Goal: Task Accomplishment & Management: Complete application form

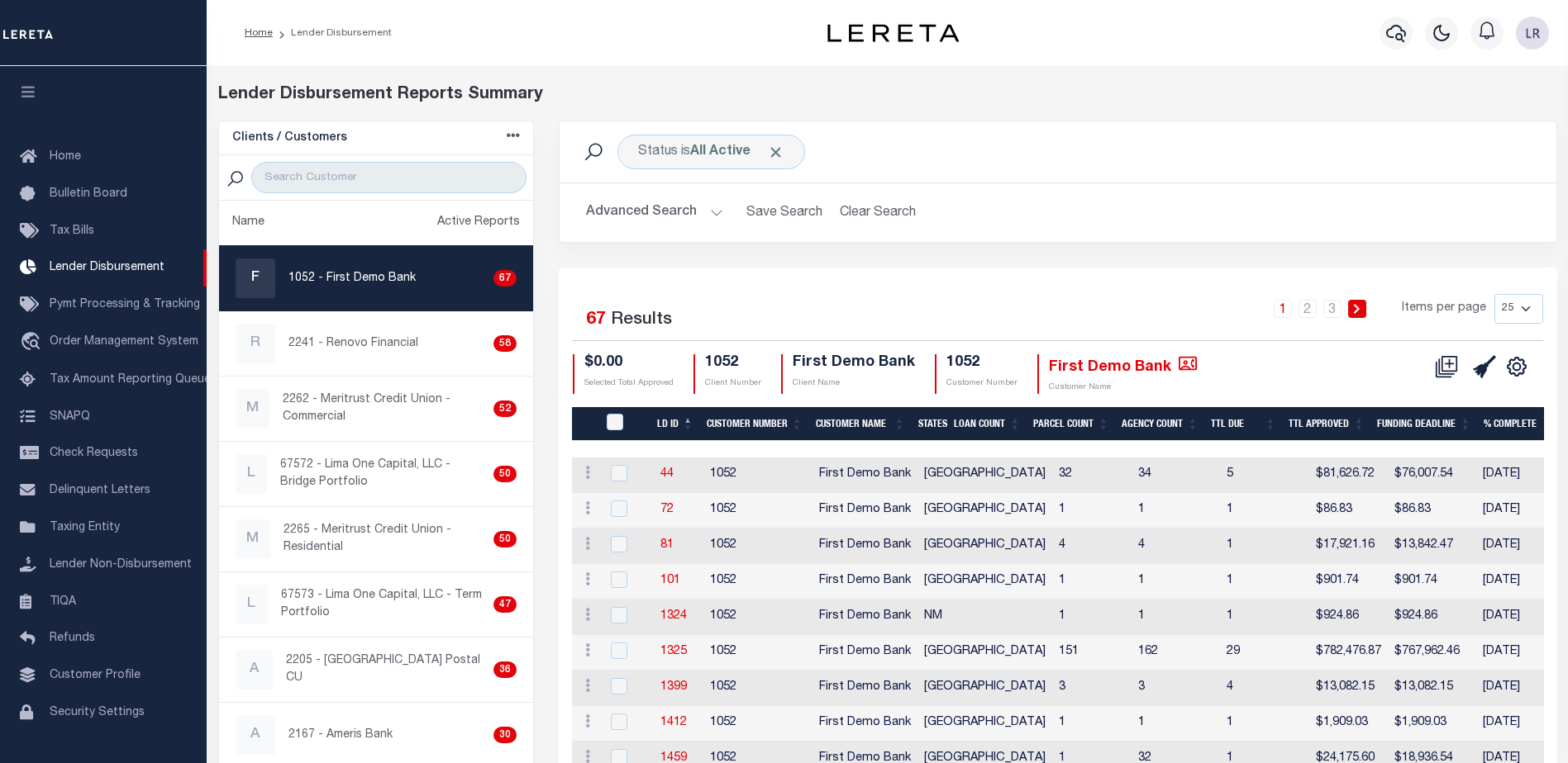
scroll to position [29, 0]
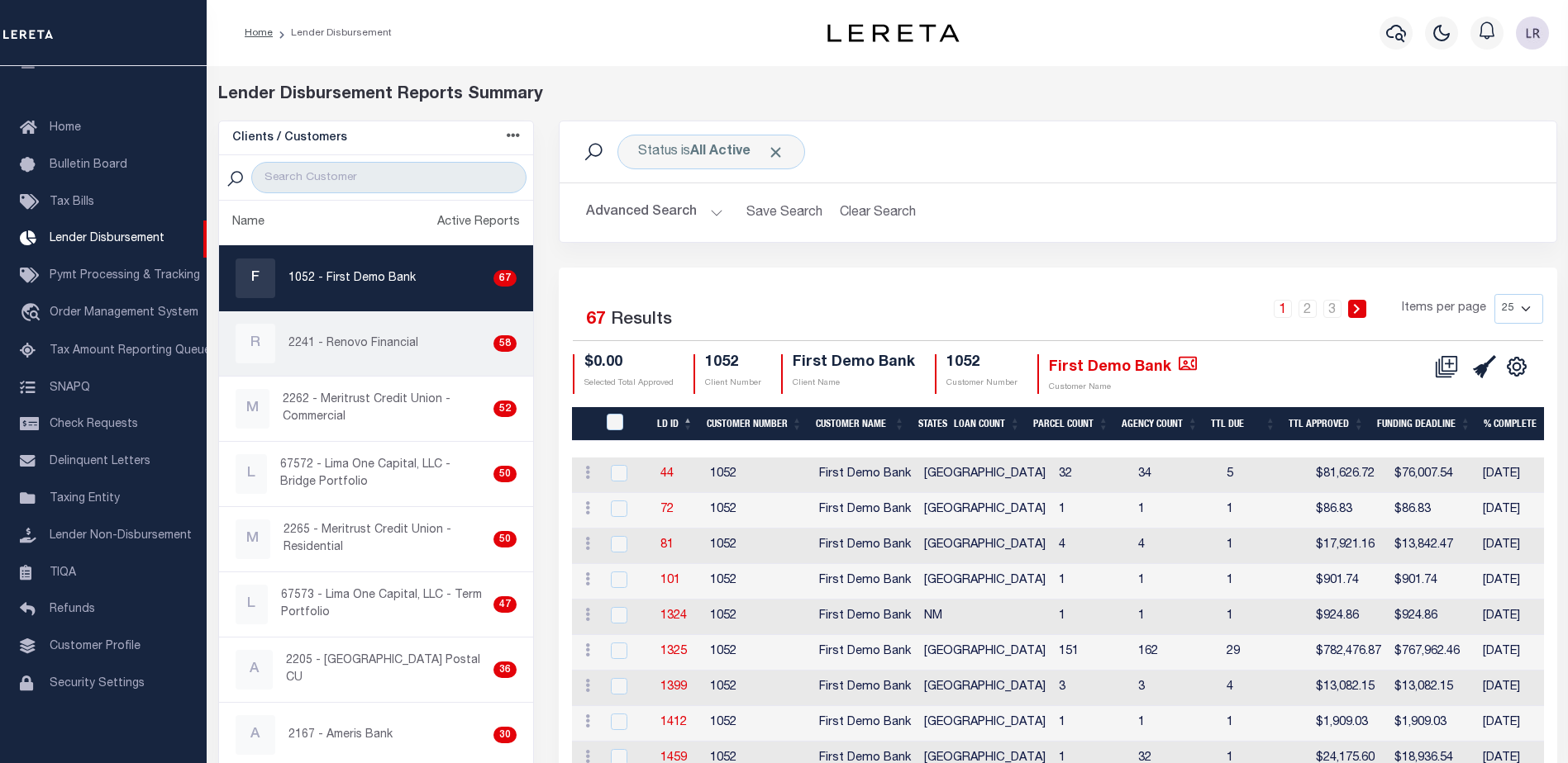
click at [377, 346] on p "2241 - Renovo Financial" at bounding box center [354, 344] width 129 height 17
checkbox input "true"
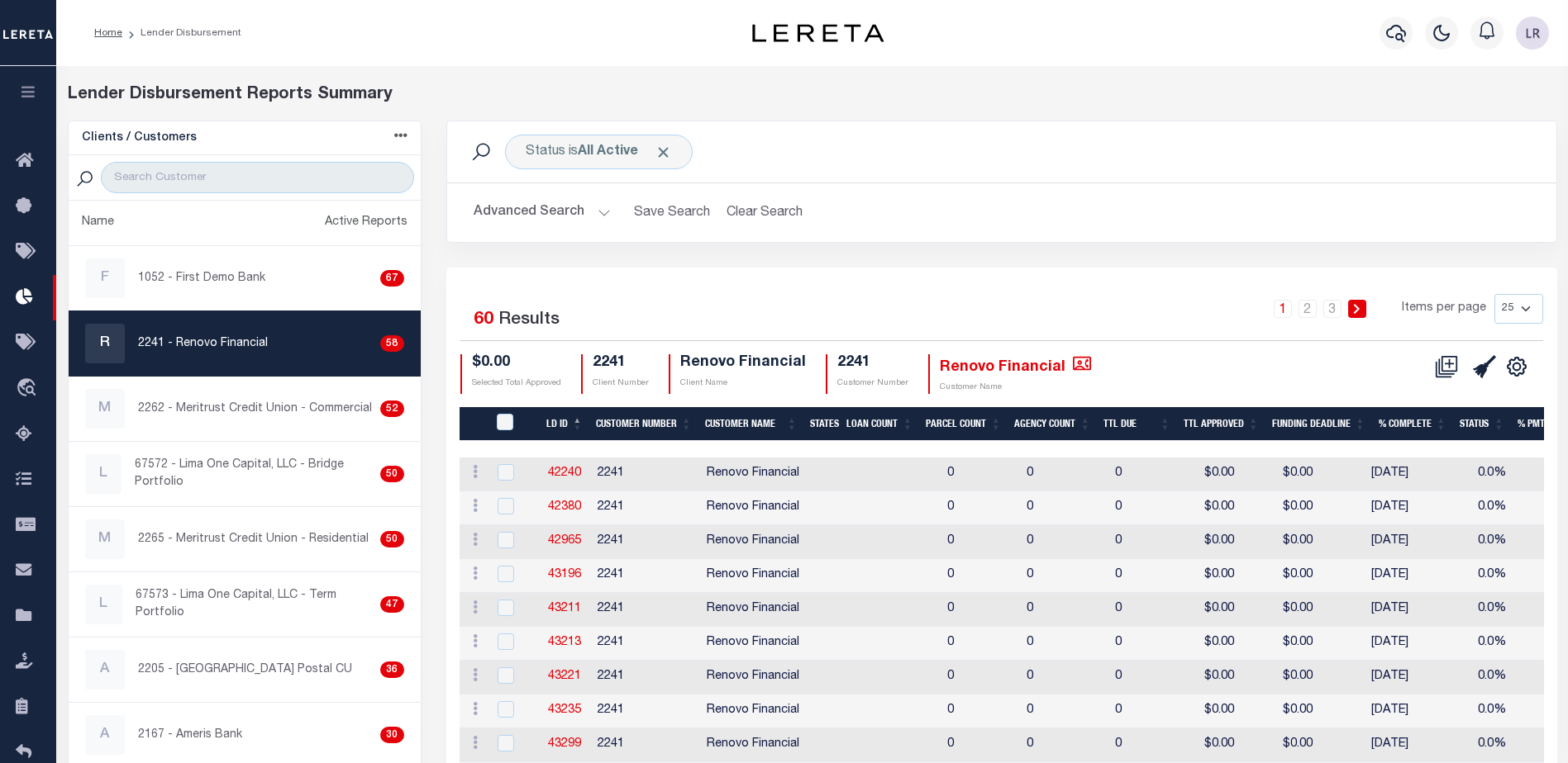
click at [968, 39] on div "Profile Sign out" at bounding box center [1248, 33] width 614 height 58
click at [1072, 363] on icon "" at bounding box center [1081, 363] width 18 height 18
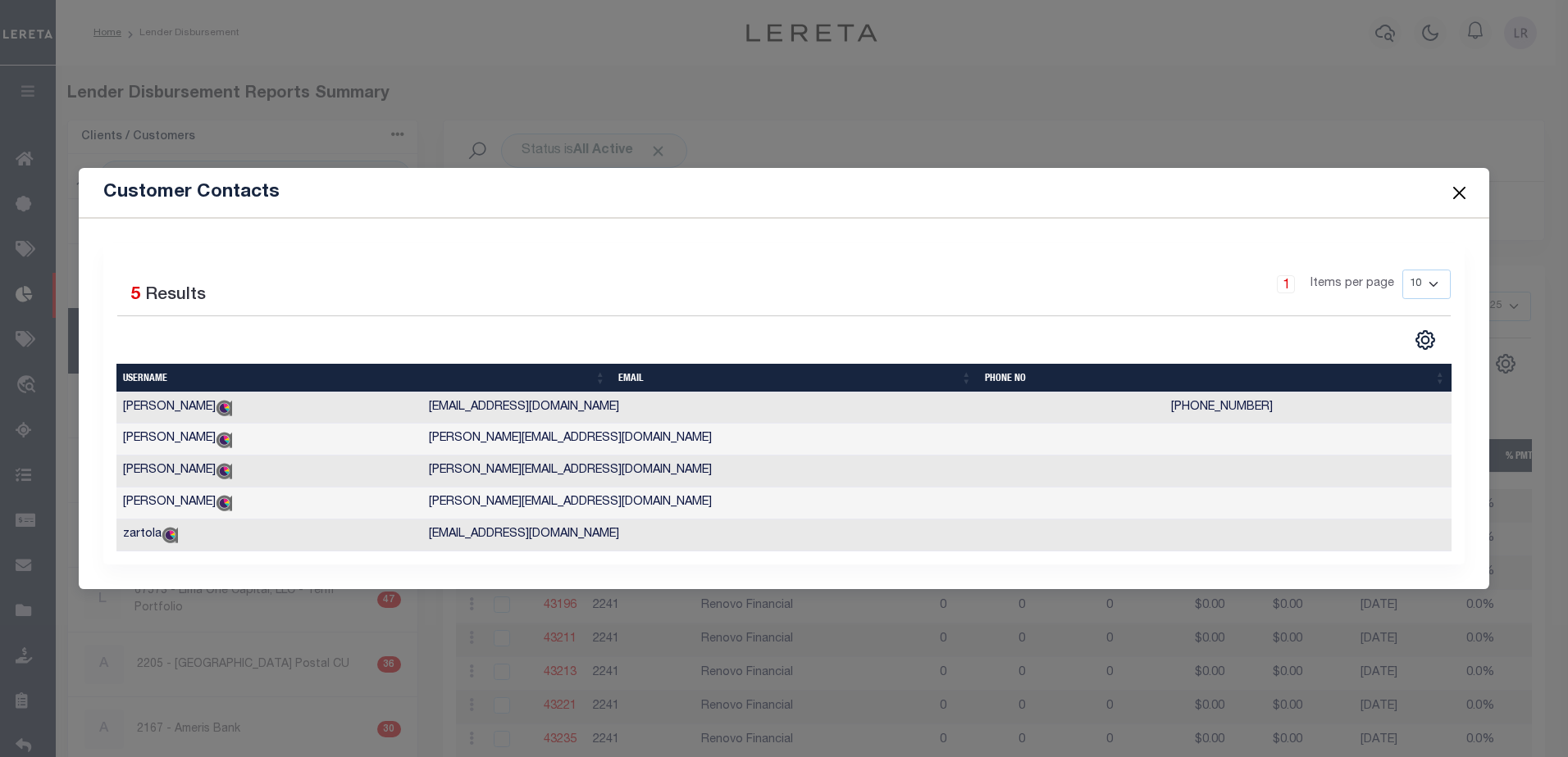
click at [1462, 195] on button "Close" at bounding box center [1459, 193] width 21 height 21
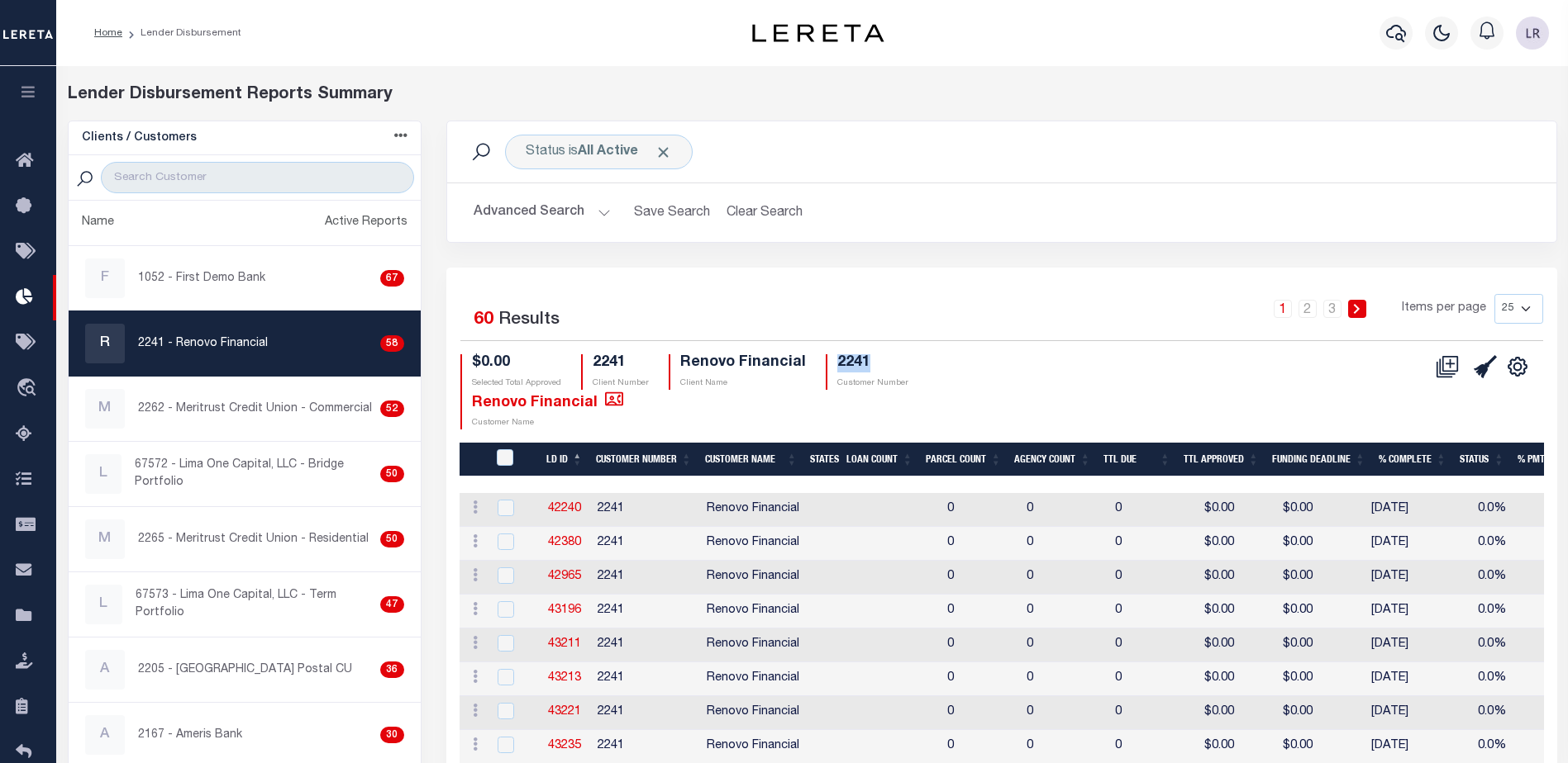
drag, startPoint x: 869, startPoint y: 365, endPoint x: 820, endPoint y: 357, distance: 49.6
click at [826, 357] on div "2241 Customer Number" at bounding box center [868, 372] width 83 height 36
copy h4 "2241"
click at [38, 289] on icon at bounding box center [28, 297] width 26 height 20
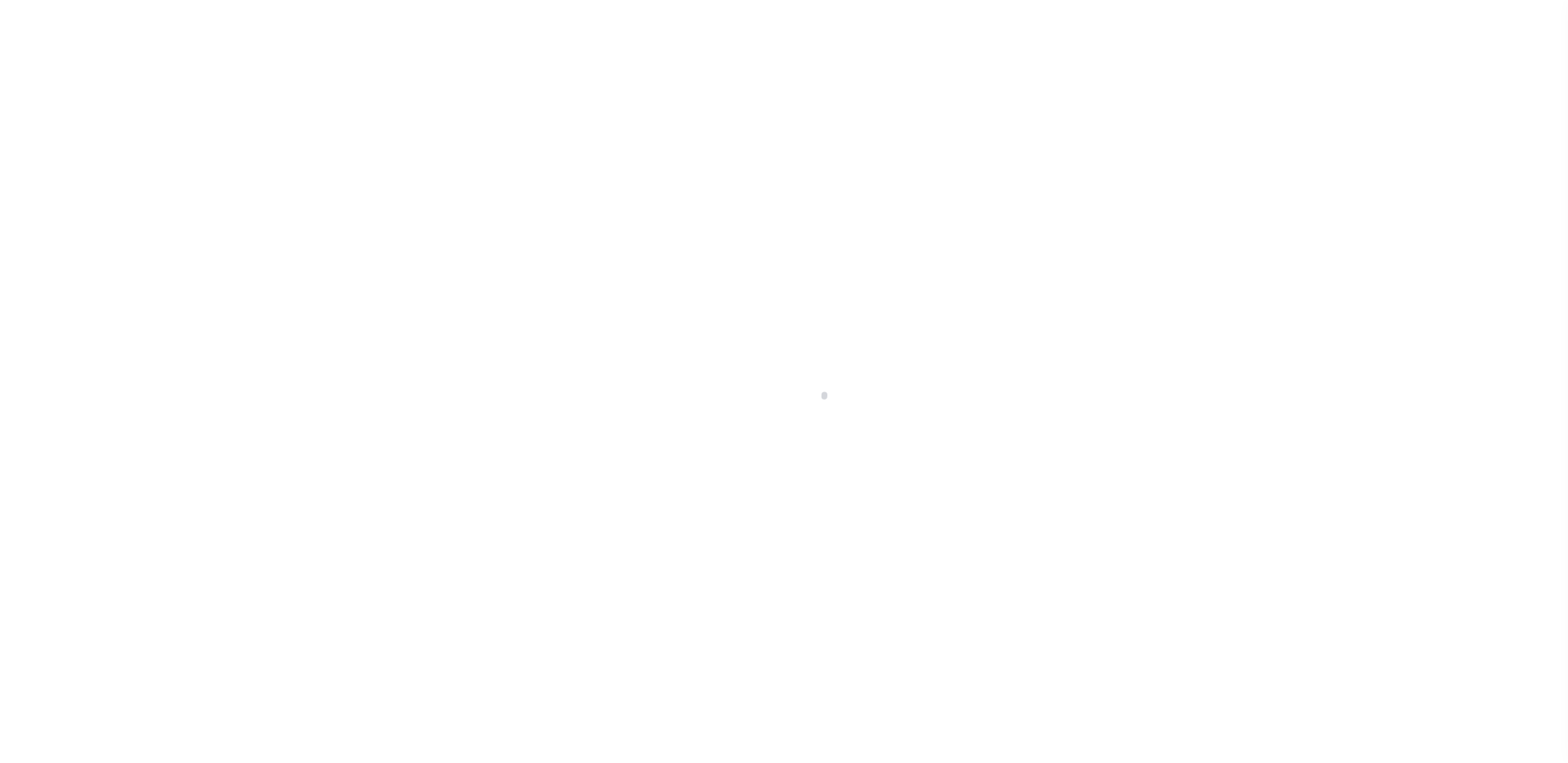
scroll to position [29, 0]
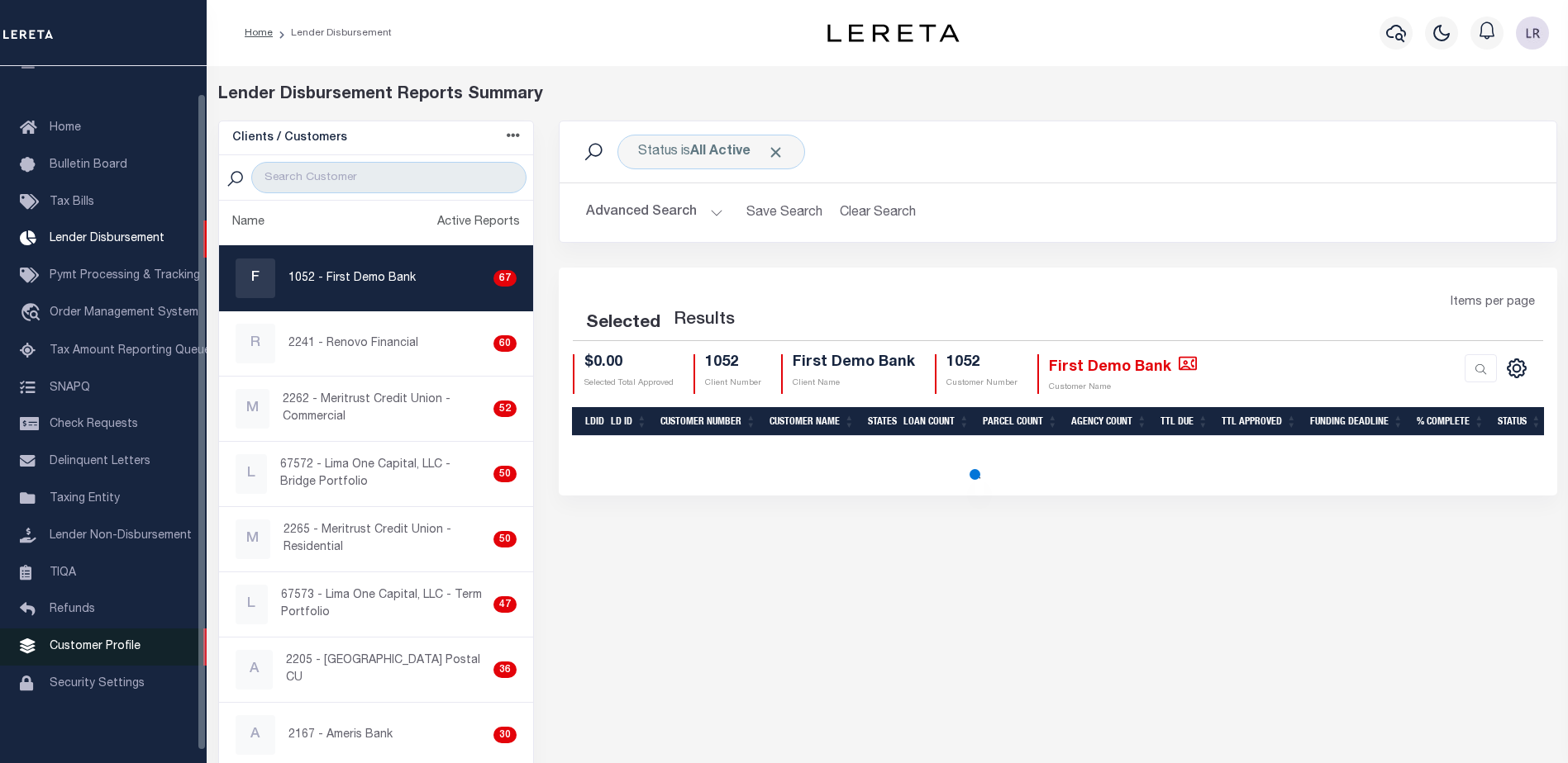
click at [108, 653] on span "Customer Profile" at bounding box center [95, 647] width 91 height 12
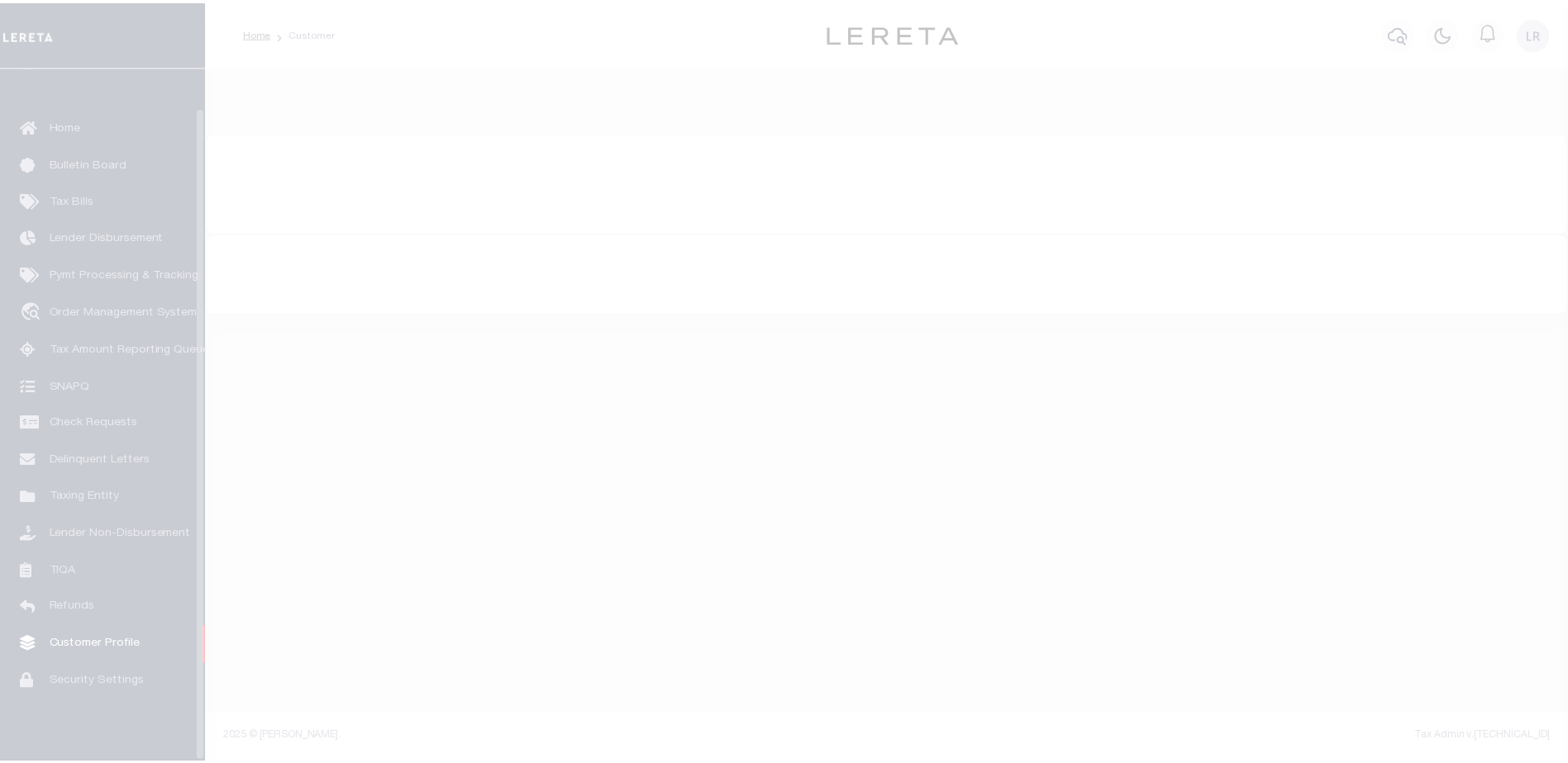
scroll to position [42, 0]
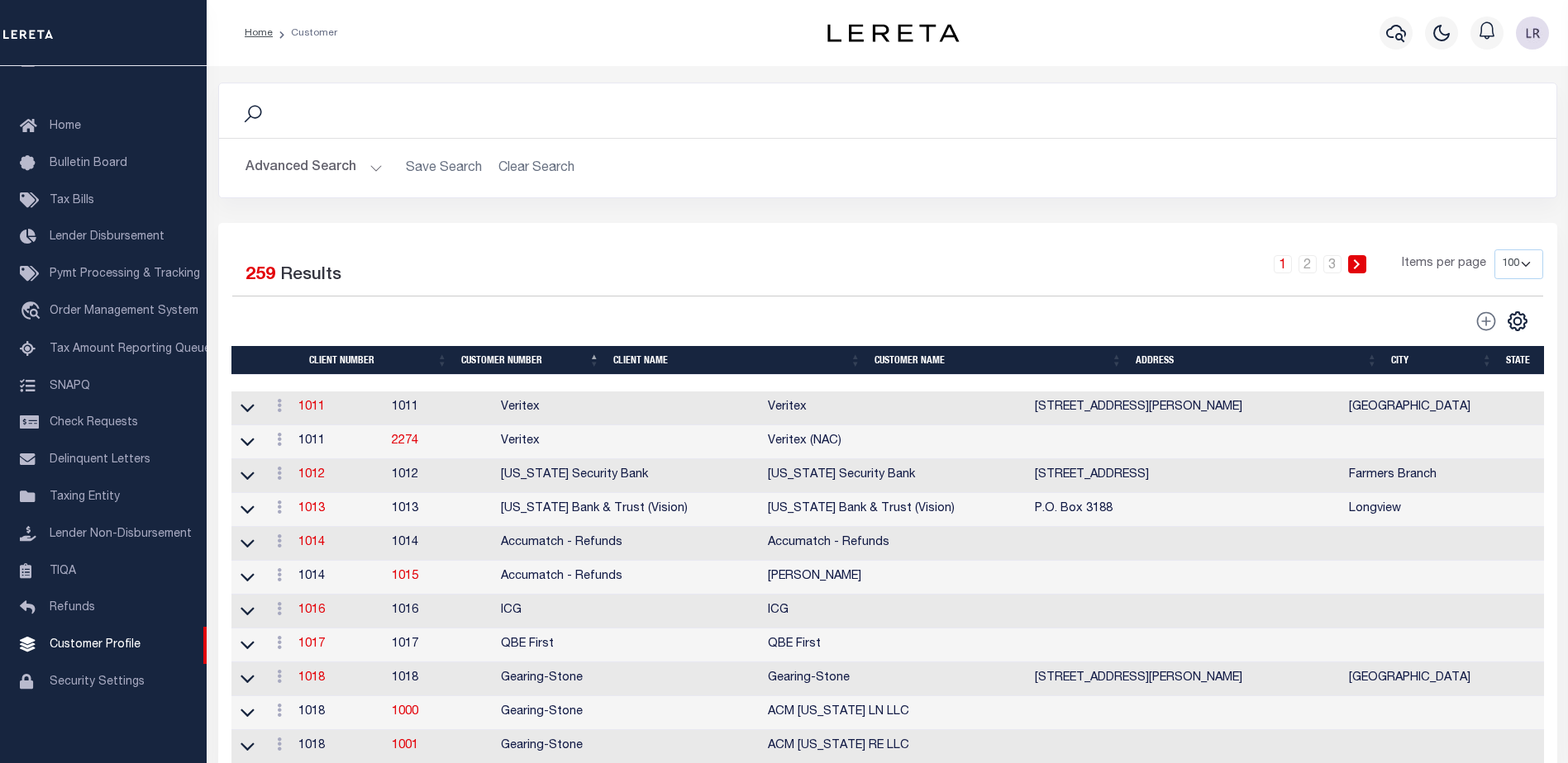
click at [346, 169] on button "Advanced Search" at bounding box center [314, 167] width 137 height 32
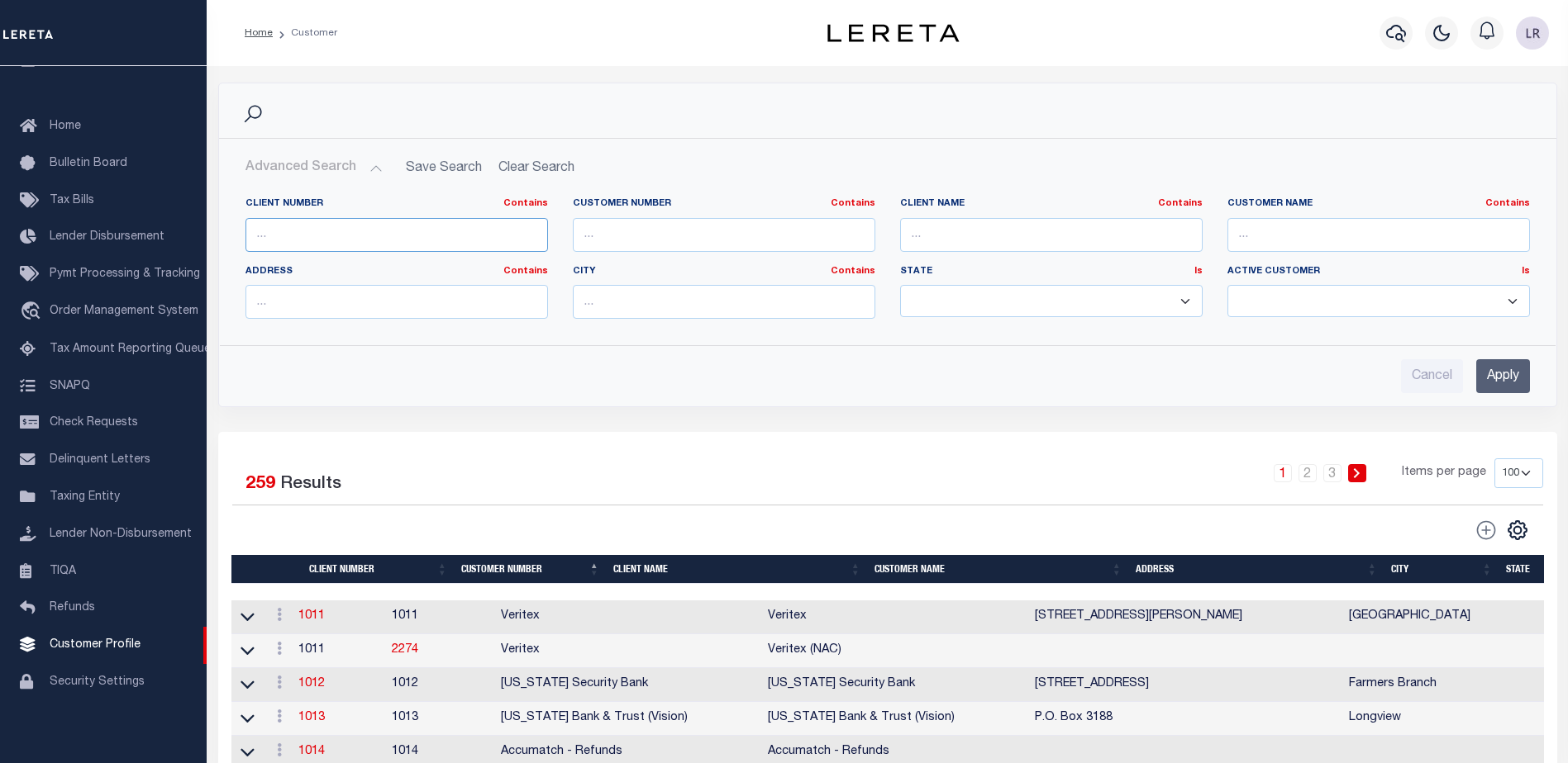
click at [331, 234] on input "text" at bounding box center [396, 235] width 302 height 34
paste input "2241"
type input "2241"
click at [1495, 370] on input "Apply" at bounding box center [1503, 376] width 54 height 34
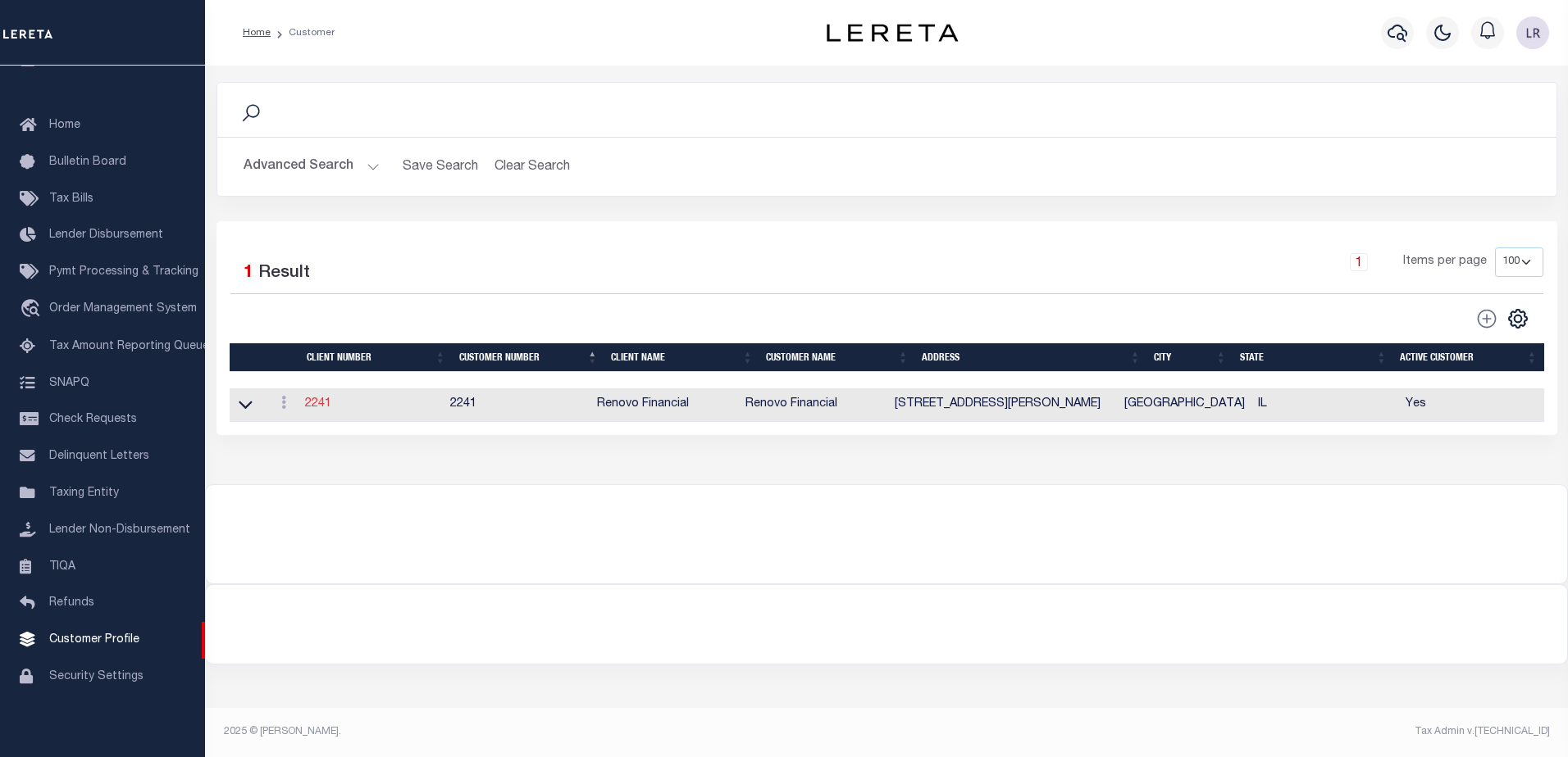
click at [319, 405] on link "2241" at bounding box center [317, 404] width 26 height 11
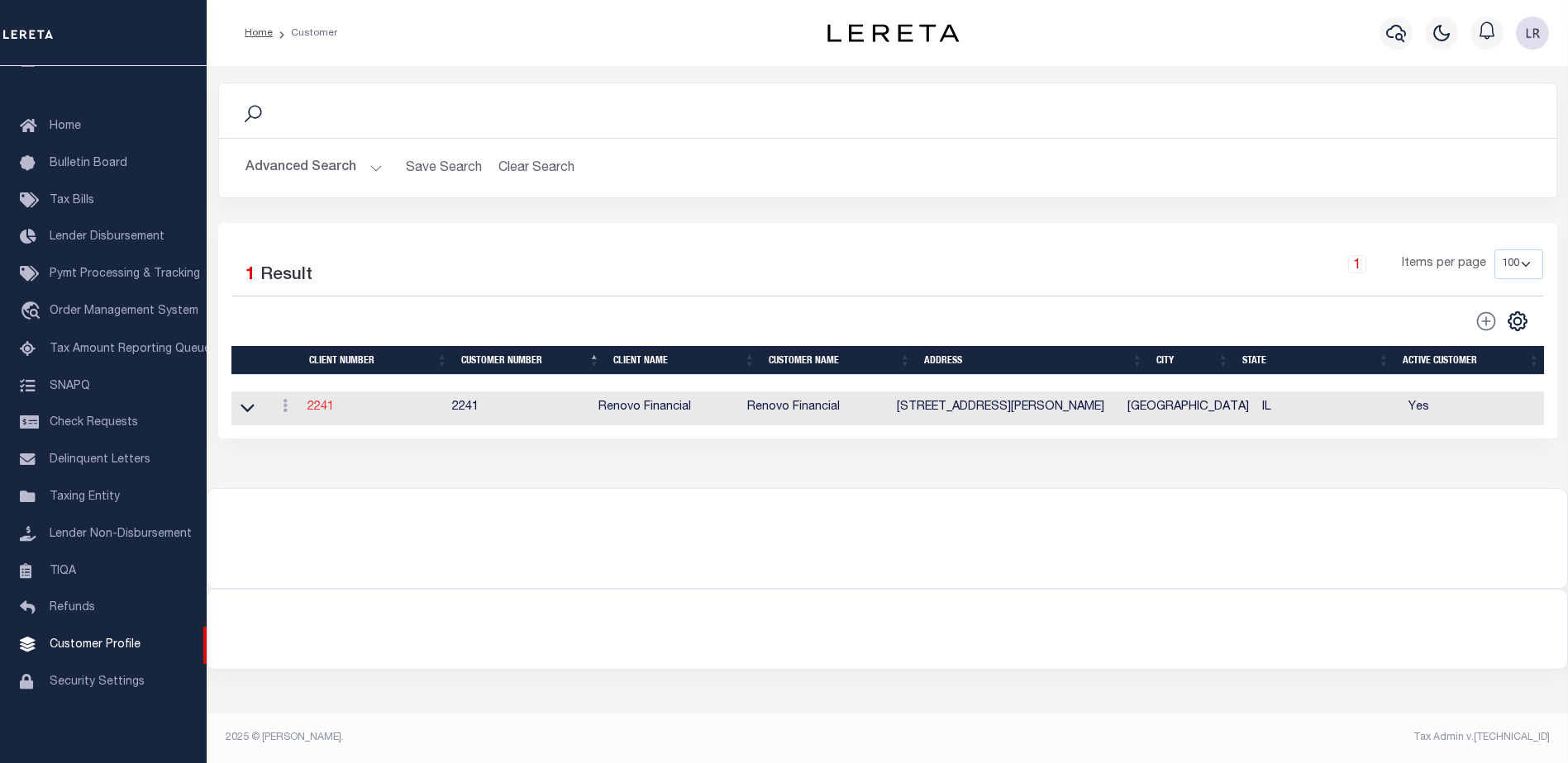
select select
type input "Renovo Financial"
type input "2241"
type input "Renovo Financial"
type input "Steven"
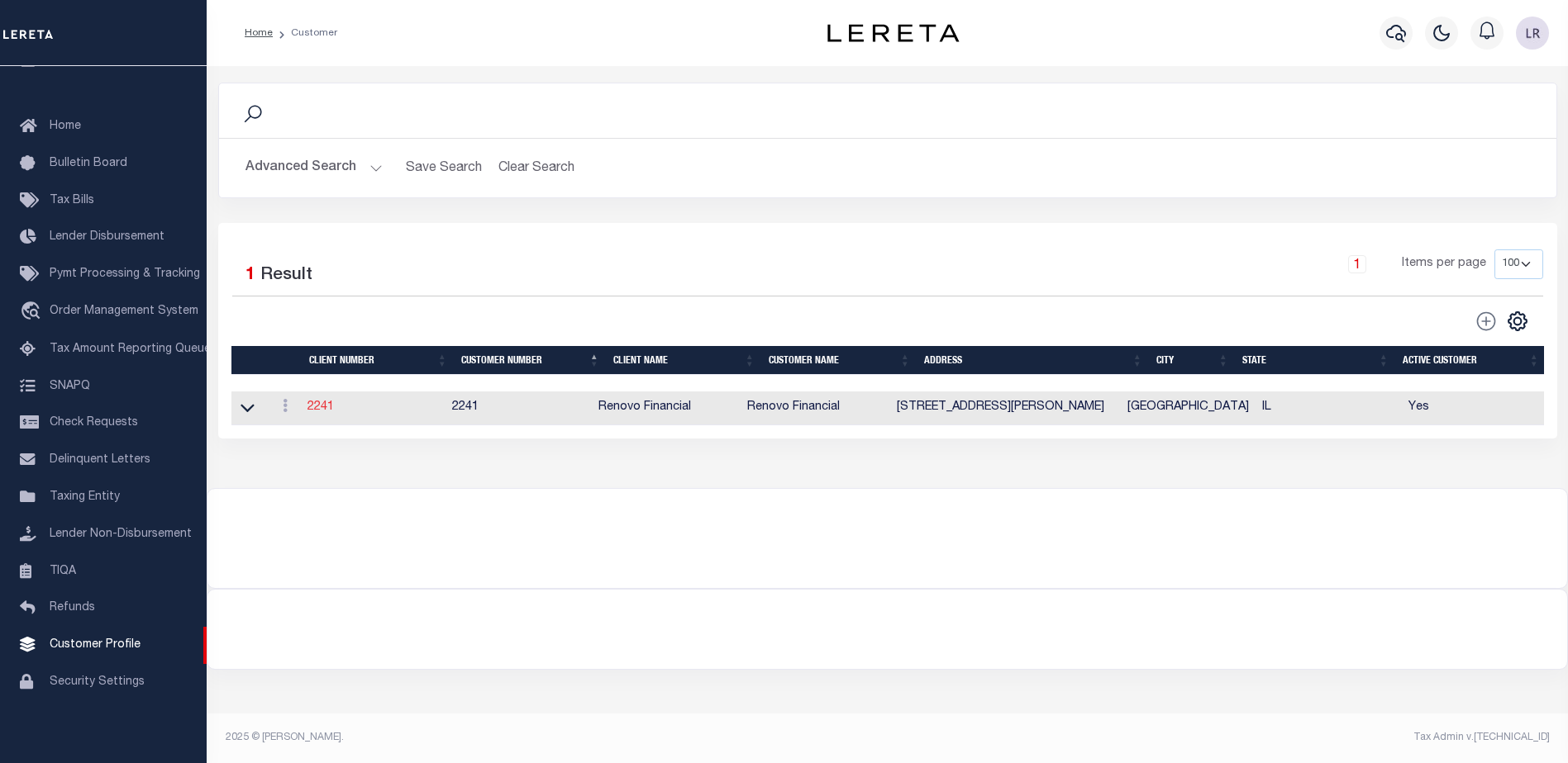
type input "Klemp"
select select "Mixed Portfolio"
type input "Tiffany Stringfellow"
type input "Barbara Kendrick"
type input "Debbie Vecellio"
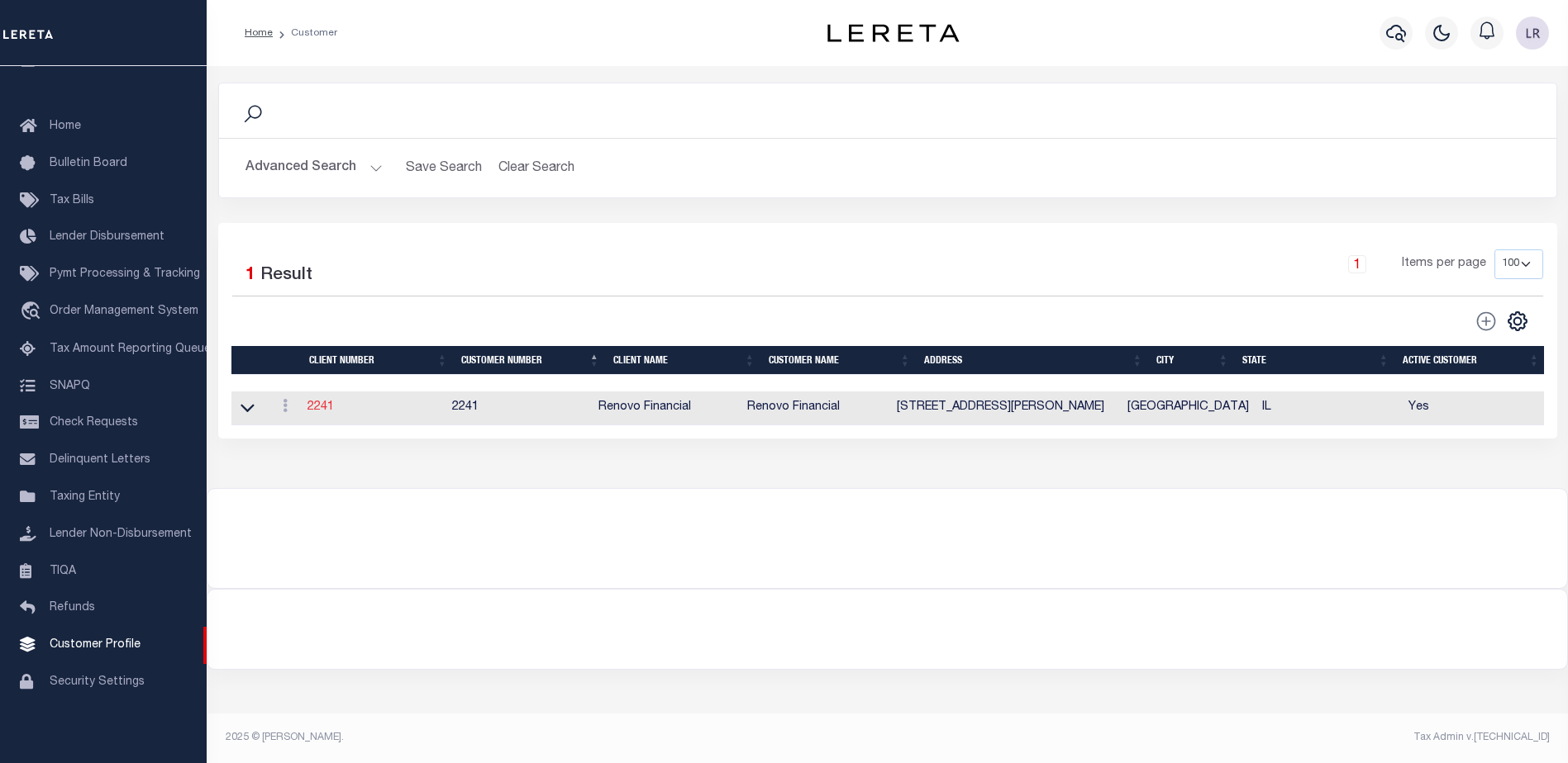
checkbox input "true"
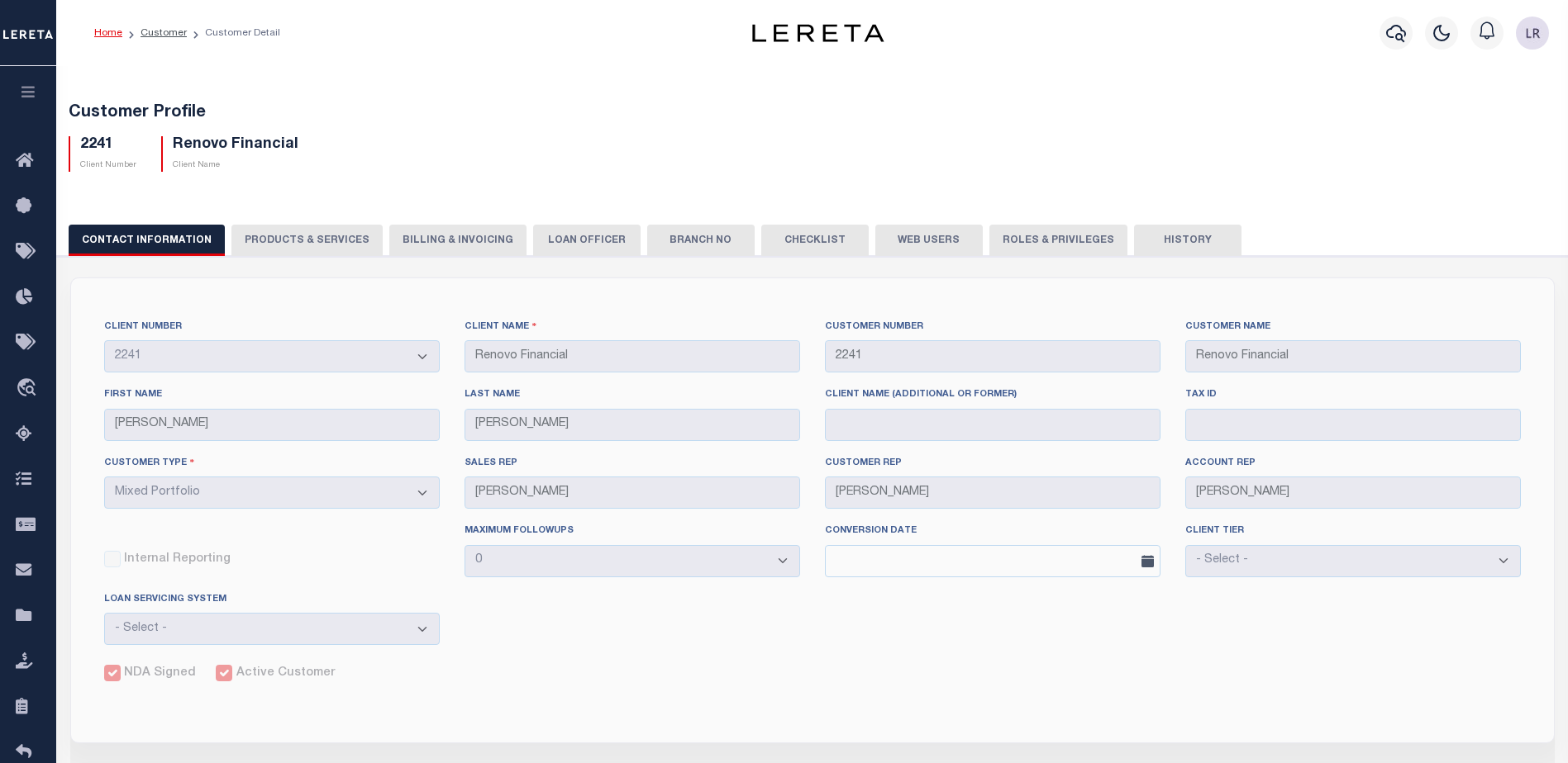
click at [1354, 82] on div "Customer Profile 2241 Client Number Renovo Financial Client Name" at bounding box center [813, 710] width 1529 height 1295
click at [24, 299] on icon at bounding box center [28, 297] width 26 height 20
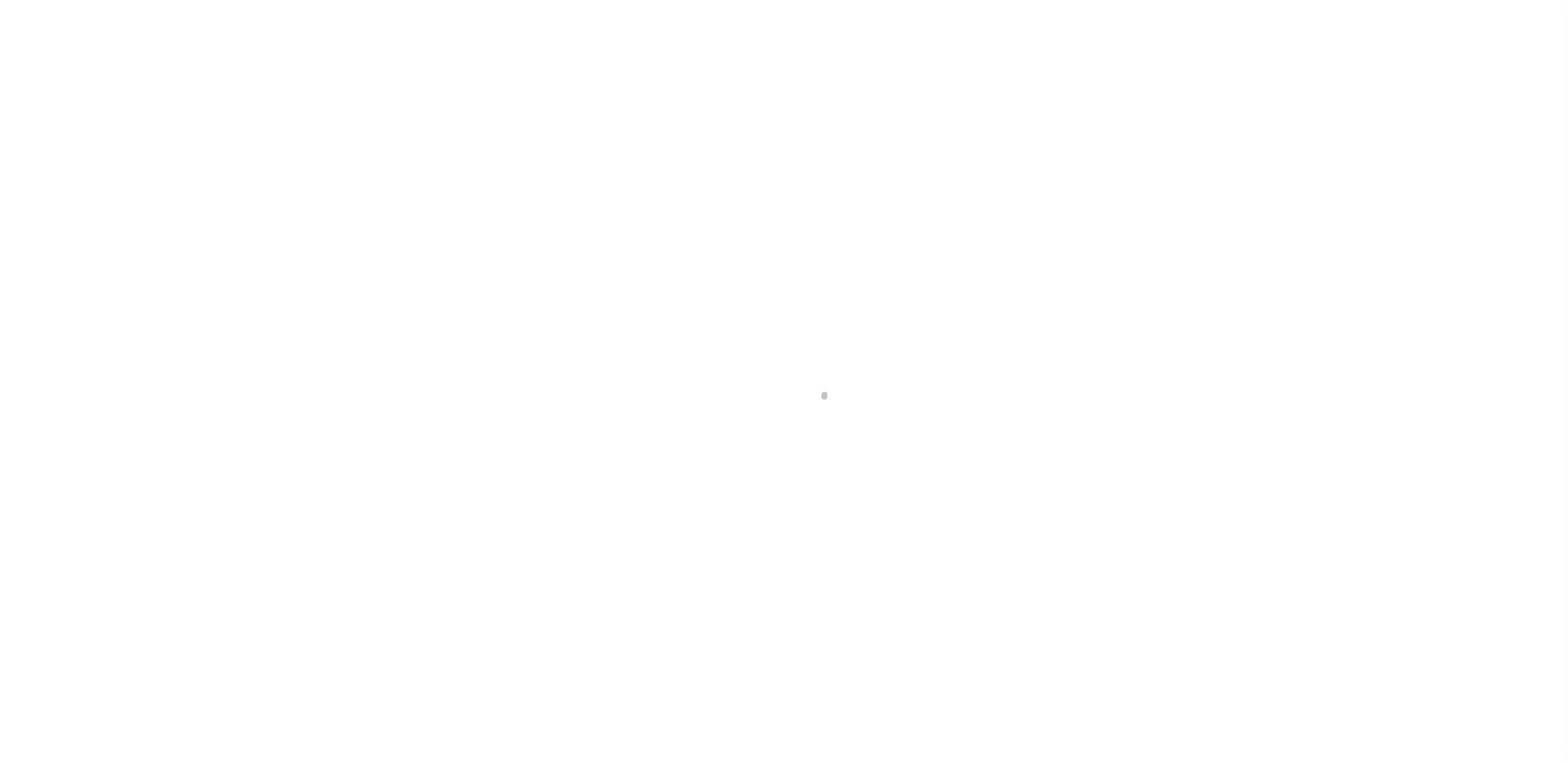
scroll to position [29, 0]
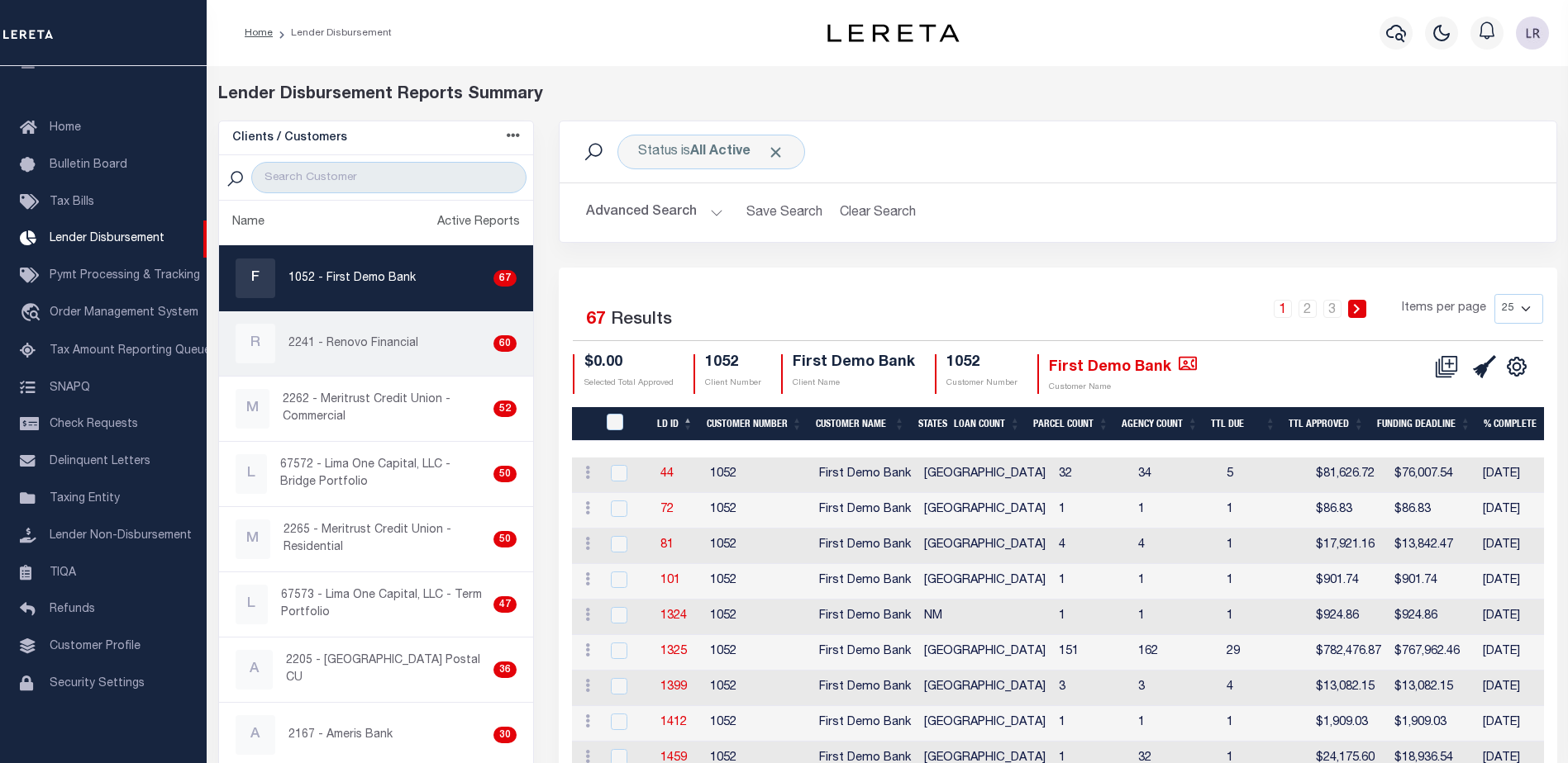
click at [352, 361] on div "R 2241 - Renovo Financial 60" at bounding box center [377, 343] width 282 height 40
checkbox input "true"
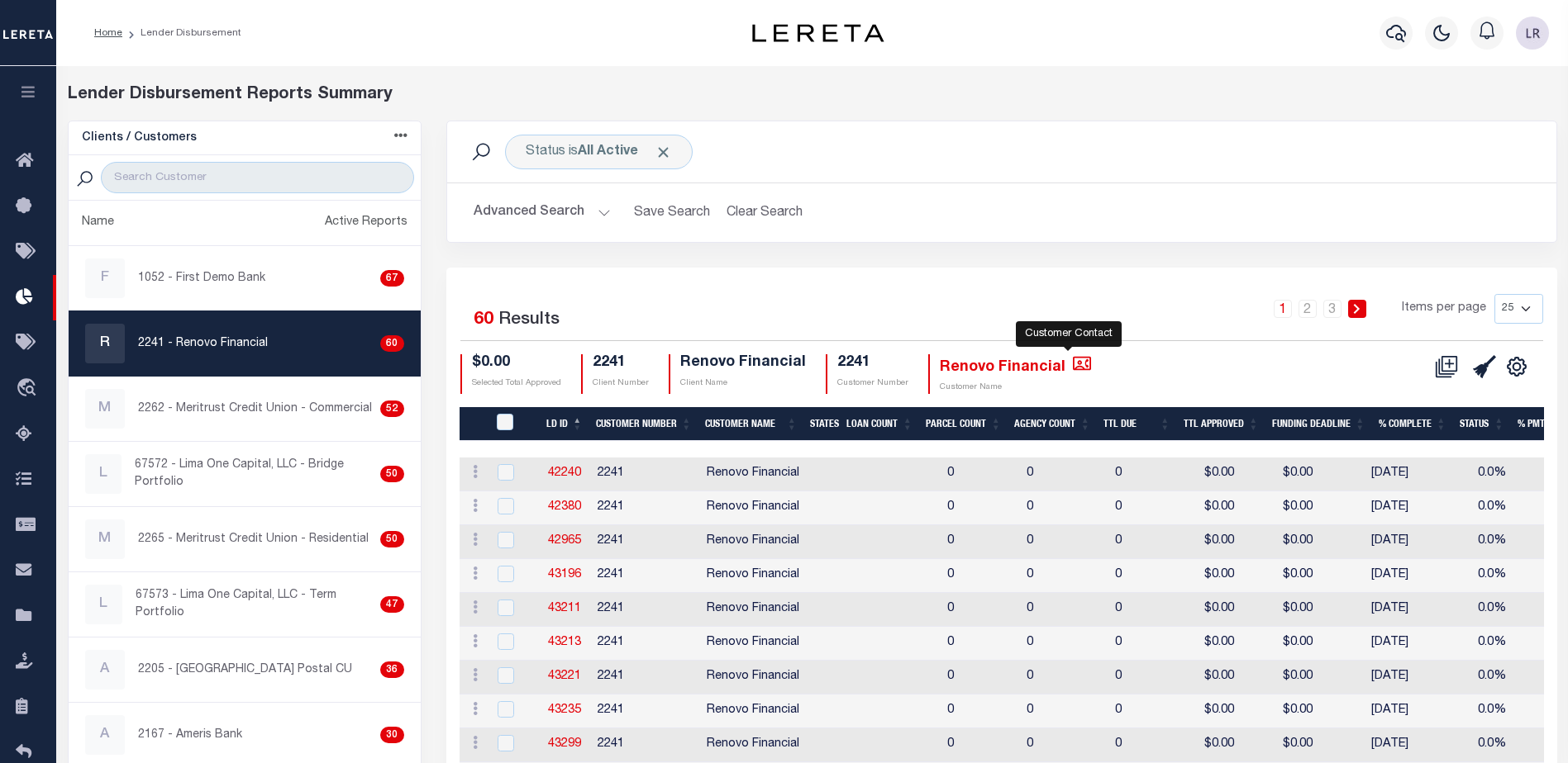
click at [1072, 362] on icon "" at bounding box center [1081, 363] width 18 height 18
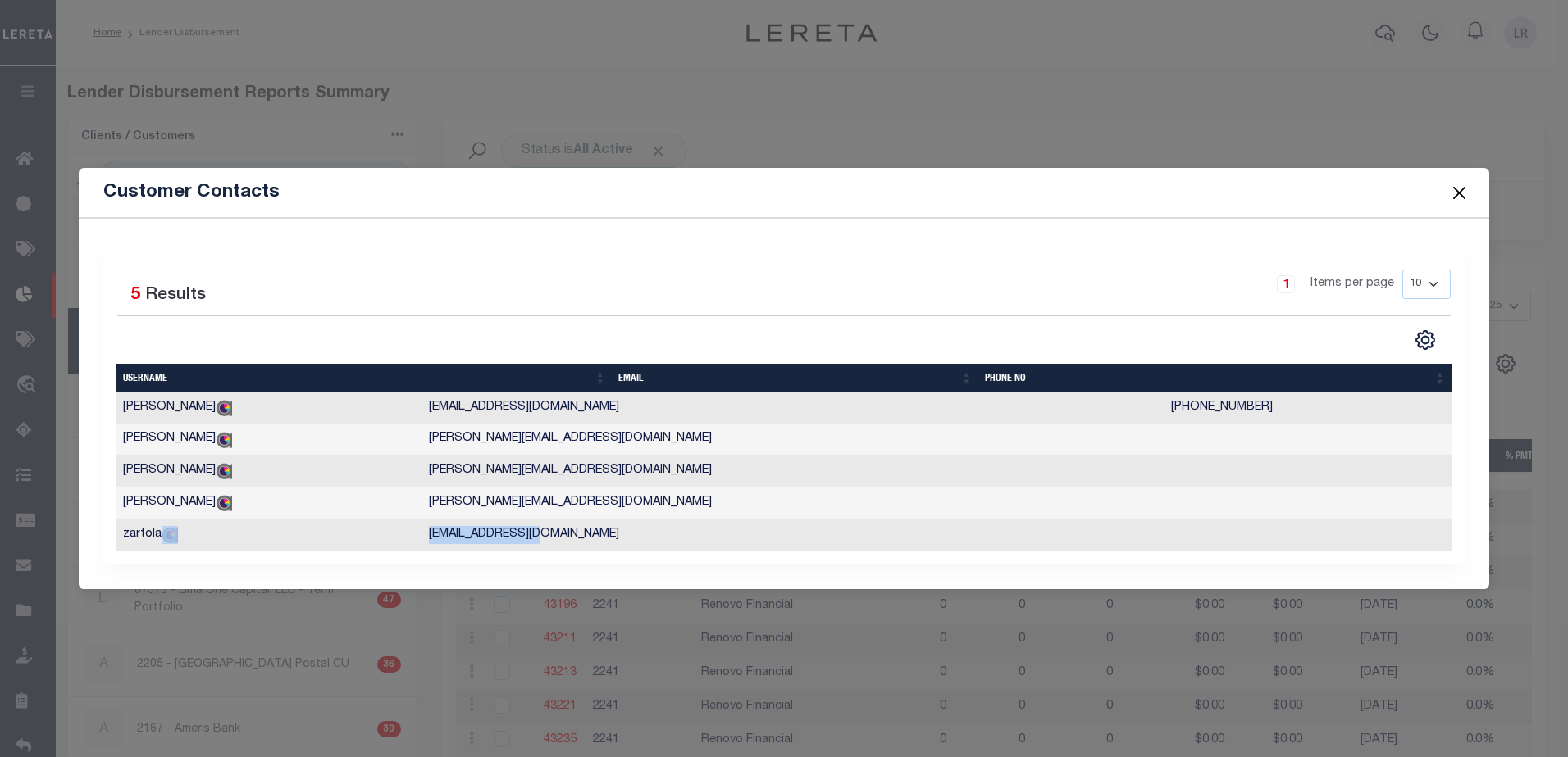
drag, startPoint x: 634, startPoint y: 536, endPoint x: 481, endPoint y: 530, distance: 153.1
click at [481, 530] on tr "zartola [EMAIL_ADDRESS][DOMAIN_NAME]" at bounding box center [784, 535] width 1336 height 32
copy tr "[EMAIL_ADDRESS][DOMAIN_NAME]"
drag, startPoint x: 358, startPoint y: 246, endPoint x: 363, endPoint y: 239, distance: 8.6
click at [358, 246] on div "Selected 5 Results 1 Items per page 10 25 50 100" at bounding box center [784, 403] width 1362 height 321
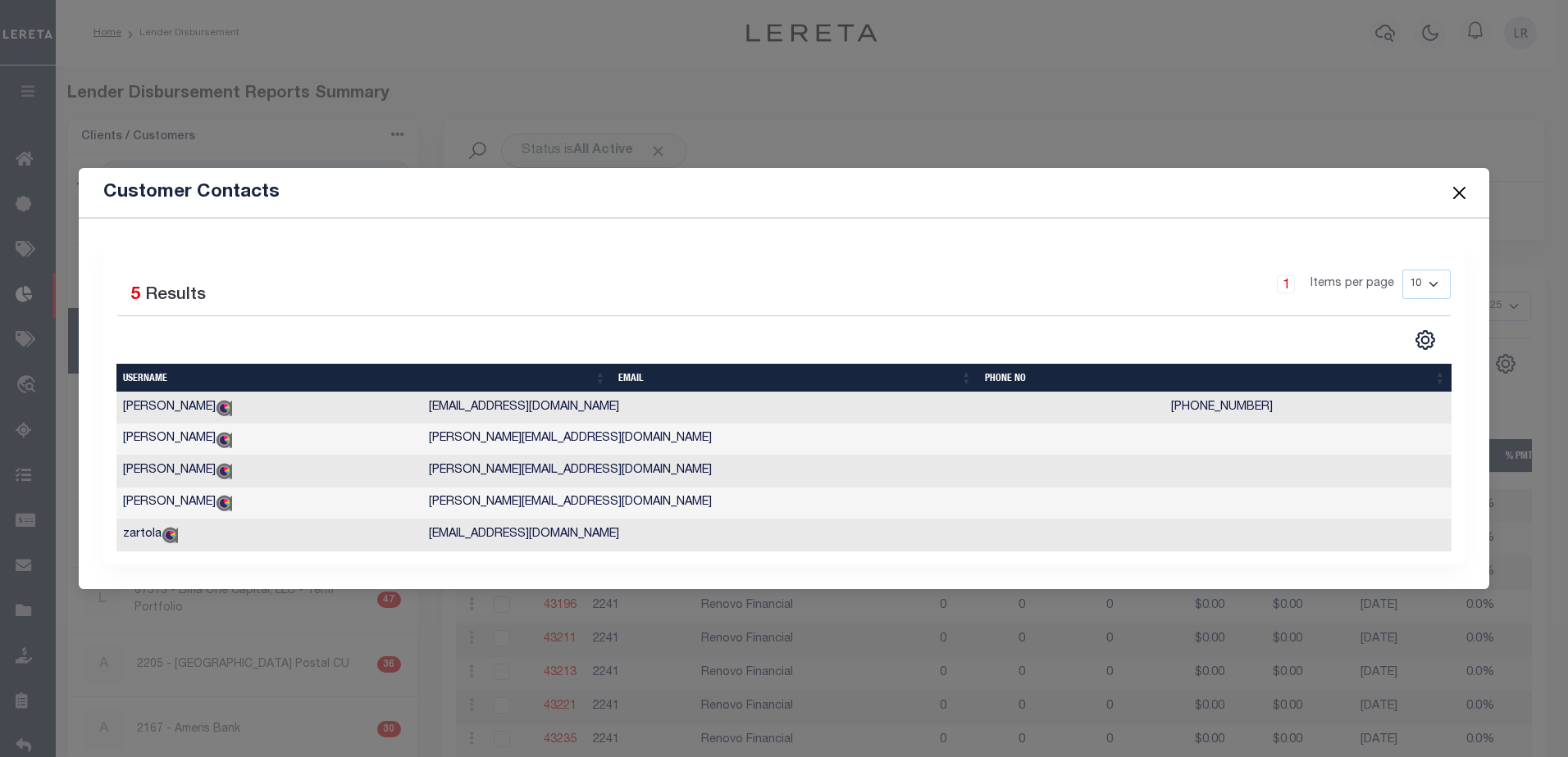
click at [1466, 185] on button "Close" at bounding box center [1459, 193] width 21 height 21
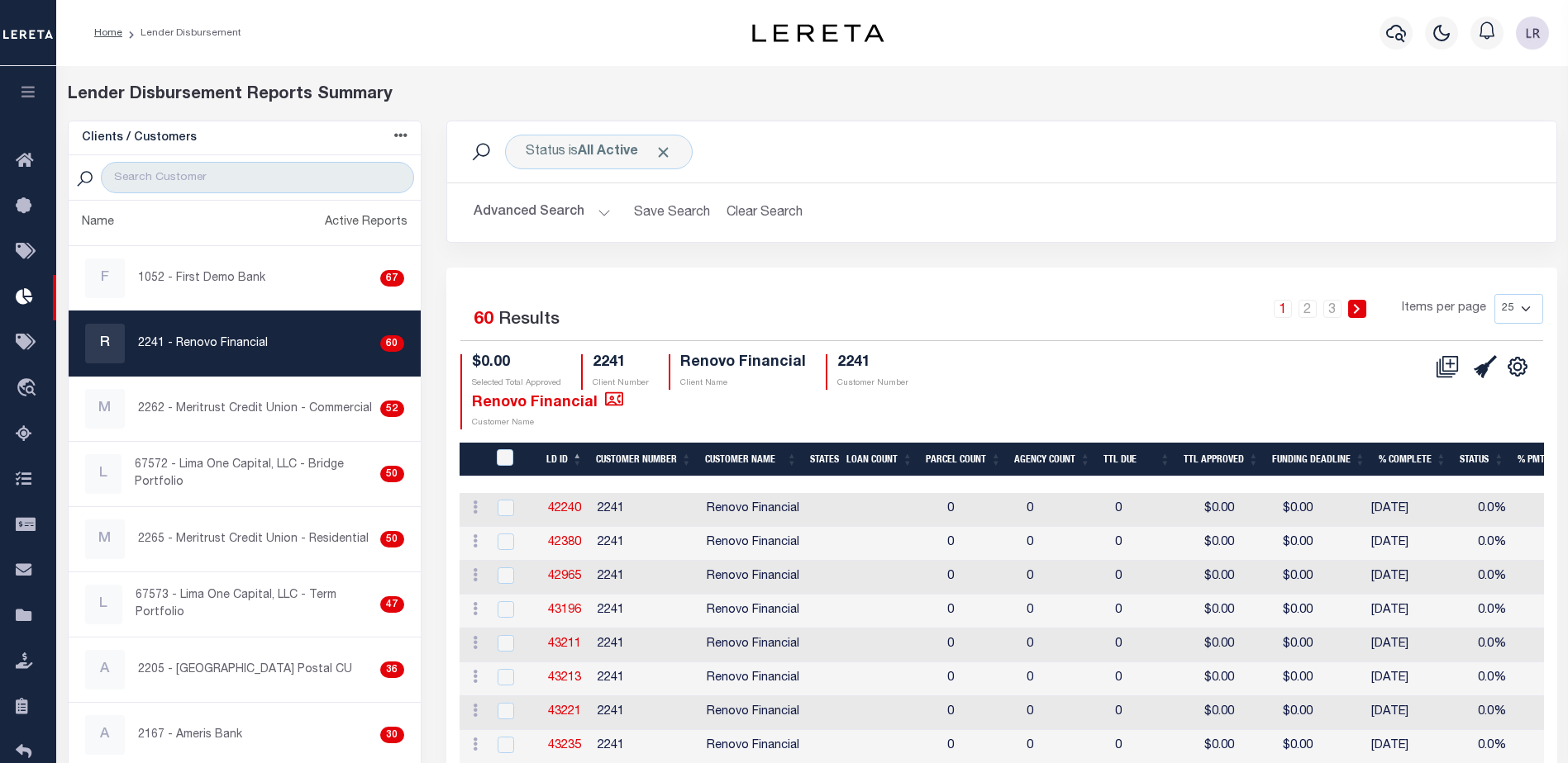
click at [1147, 306] on div "1 2 3 Items per page 25 50 100 200" at bounding box center [1140, 316] width 806 height 42
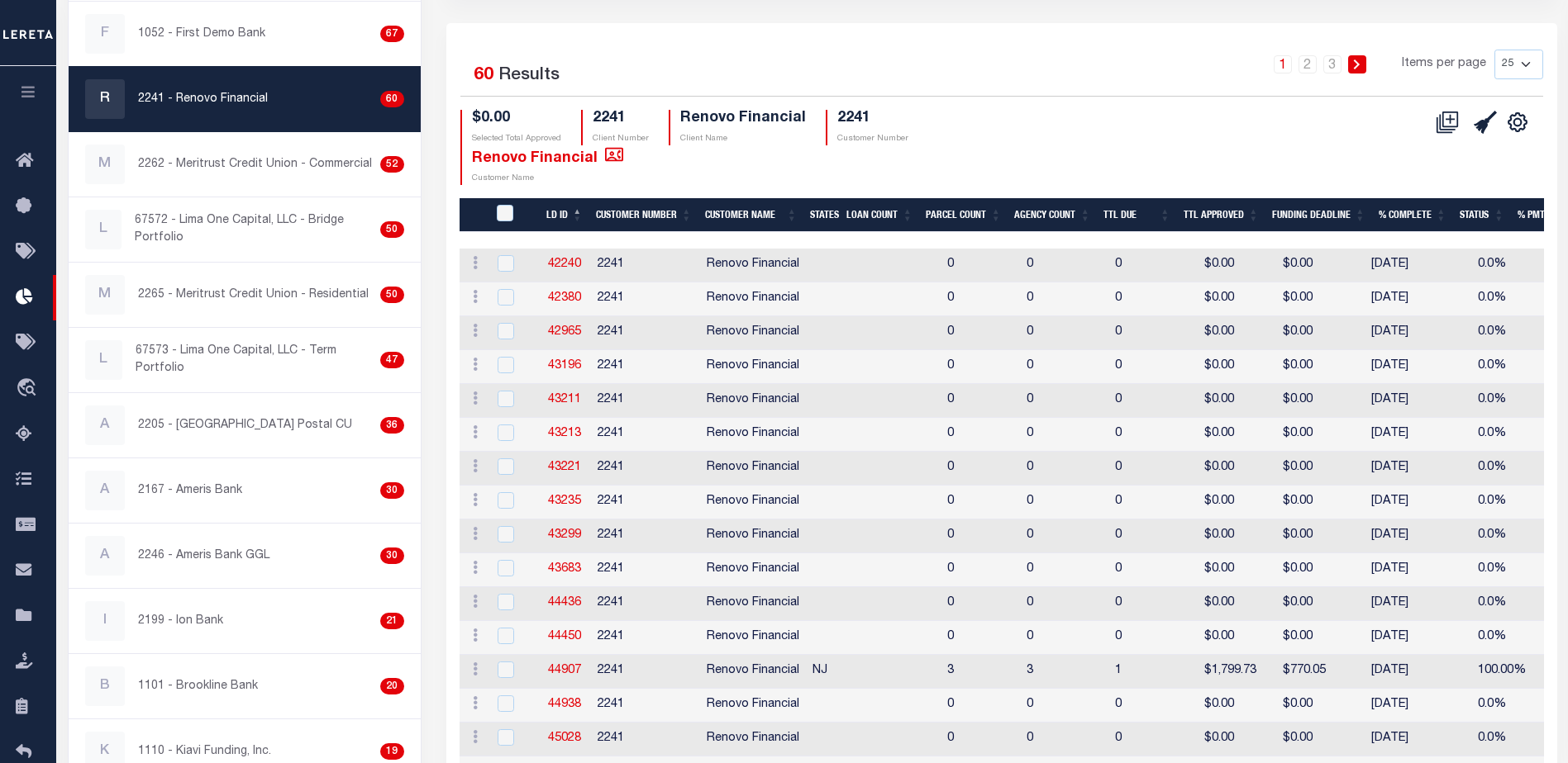
scroll to position [248, 0]
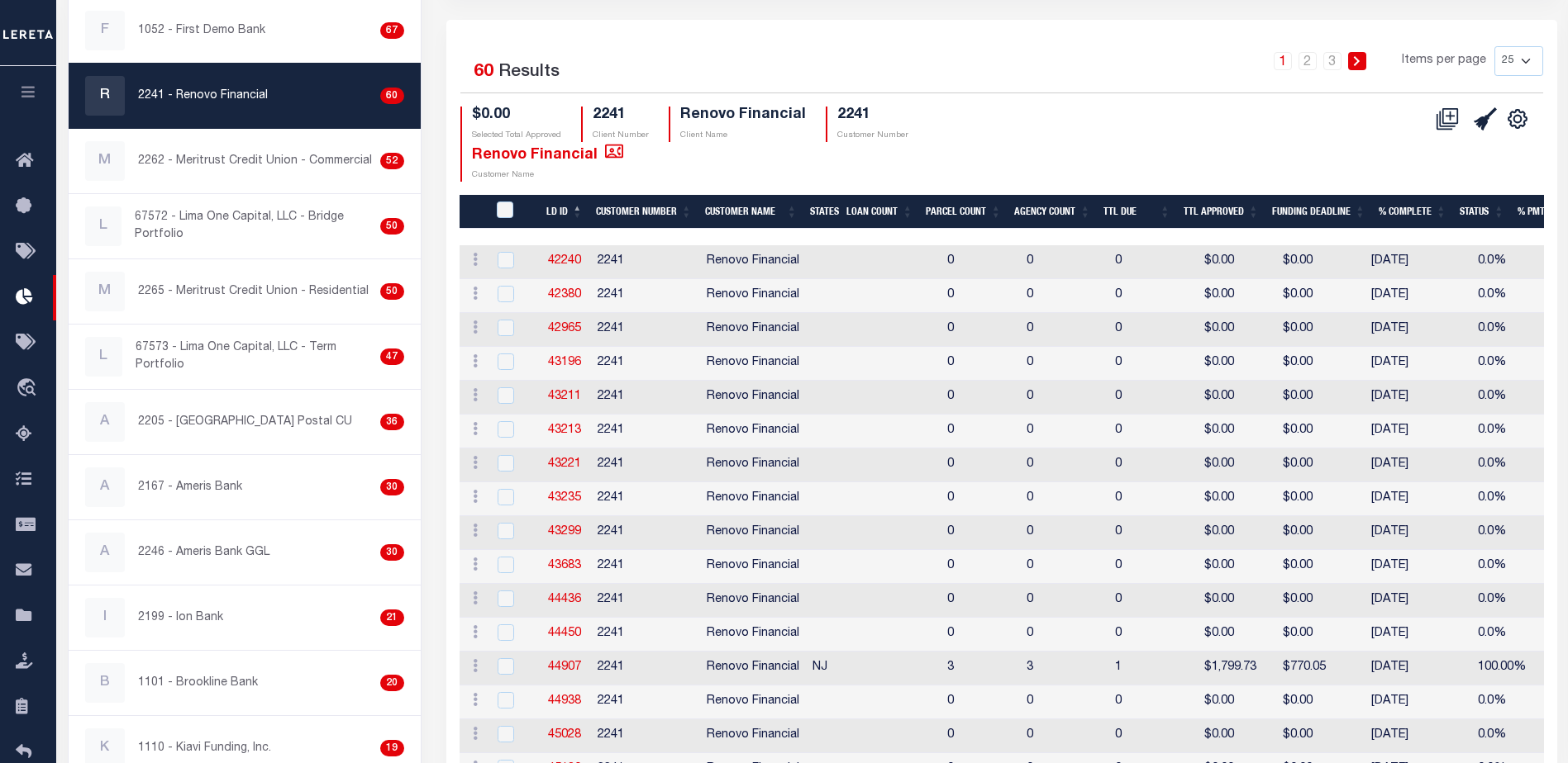
click at [575, 205] on th "LD ID" at bounding box center [564, 212] width 49 height 34
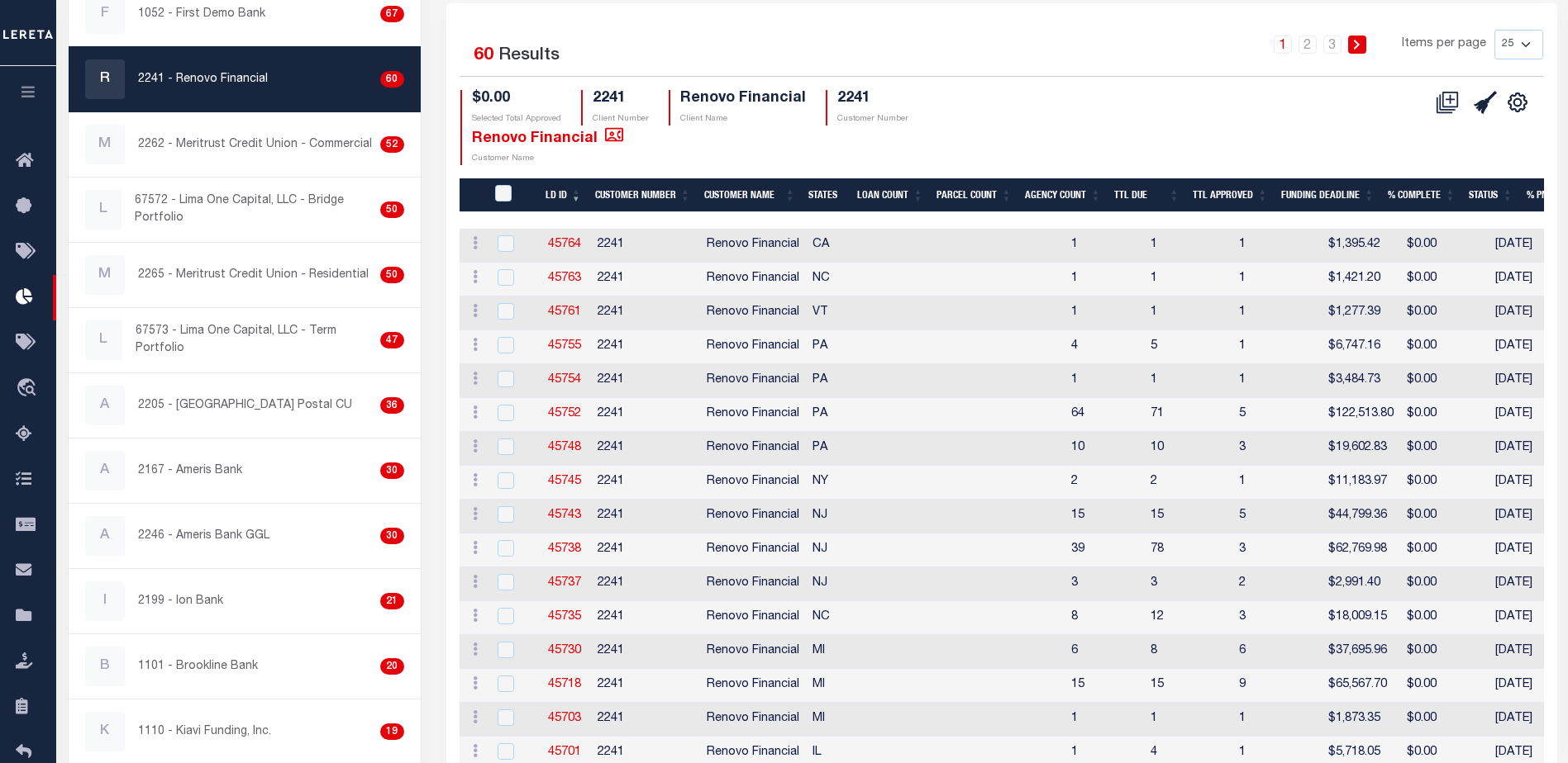
scroll to position [240, 0]
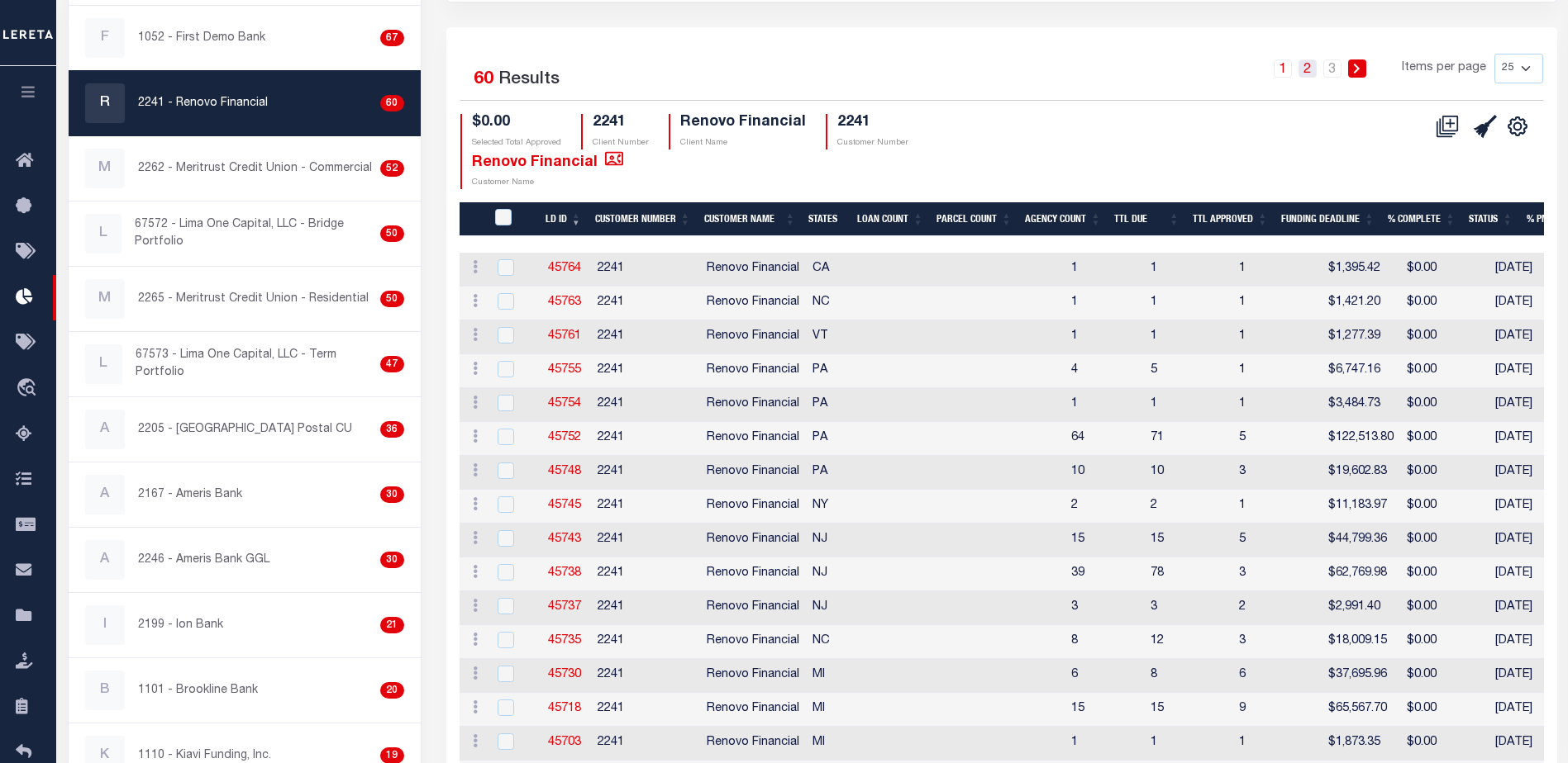
click at [1306, 61] on link "2" at bounding box center [1307, 69] width 18 height 18
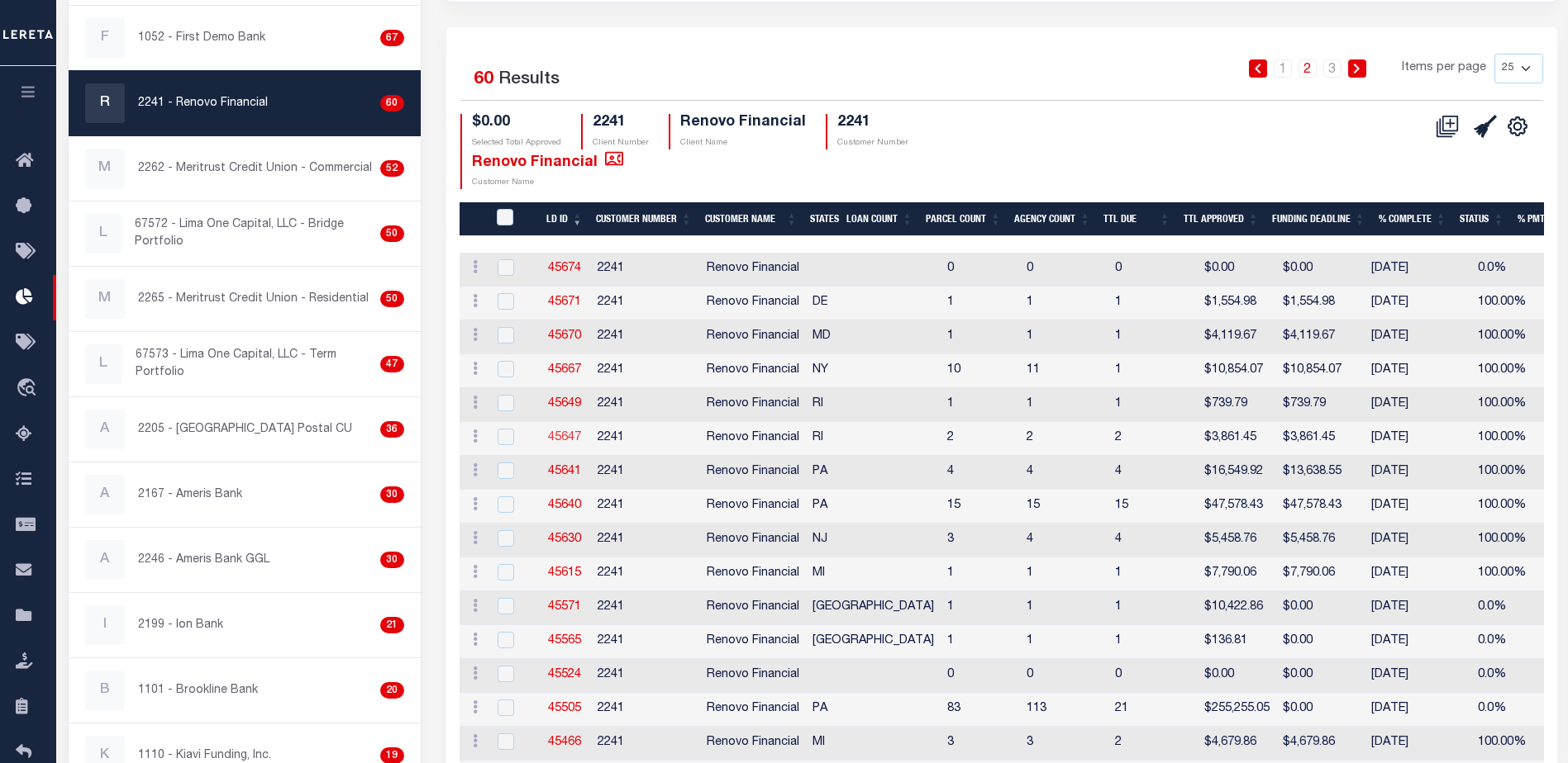
click at [575, 435] on link "45647" at bounding box center [564, 438] width 33 height 12
checkbox input "true"
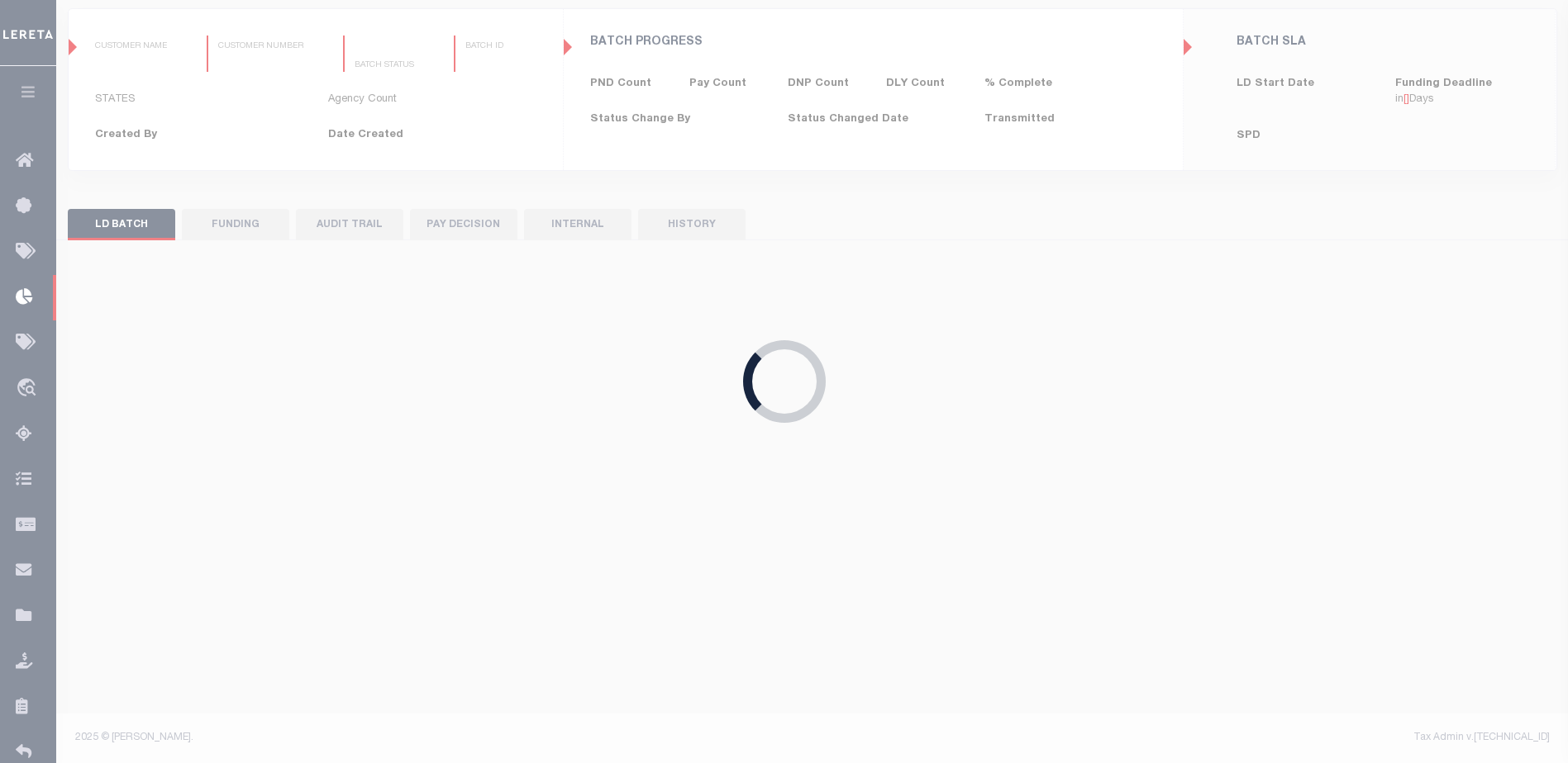
type input "$0.00"
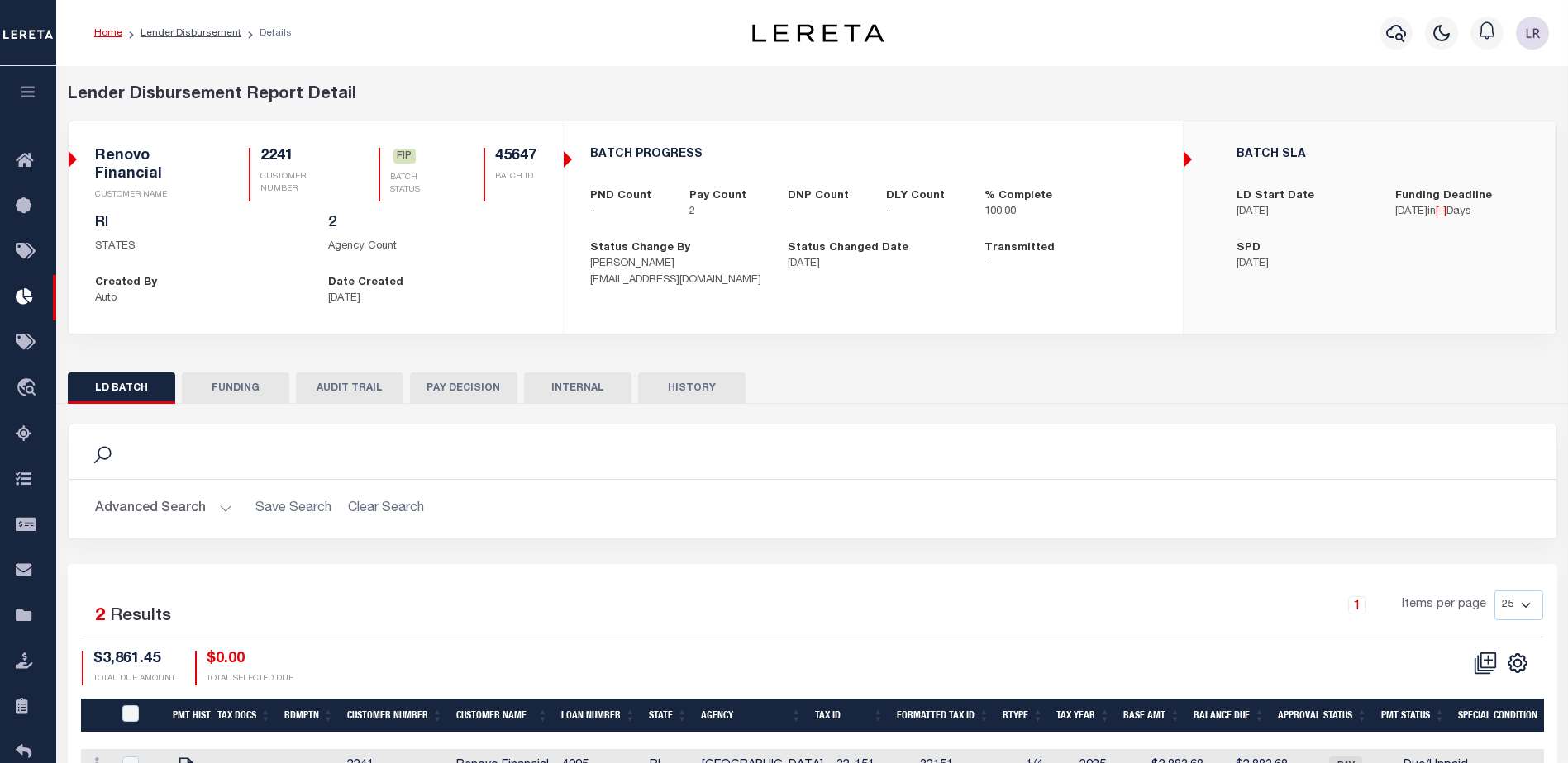
click at [226, 392] on button "FUNDING" at bounding box center [235, 388] width 107 height 32
type input "$3,861.45"
type input "$0"
type input "[DATE]"
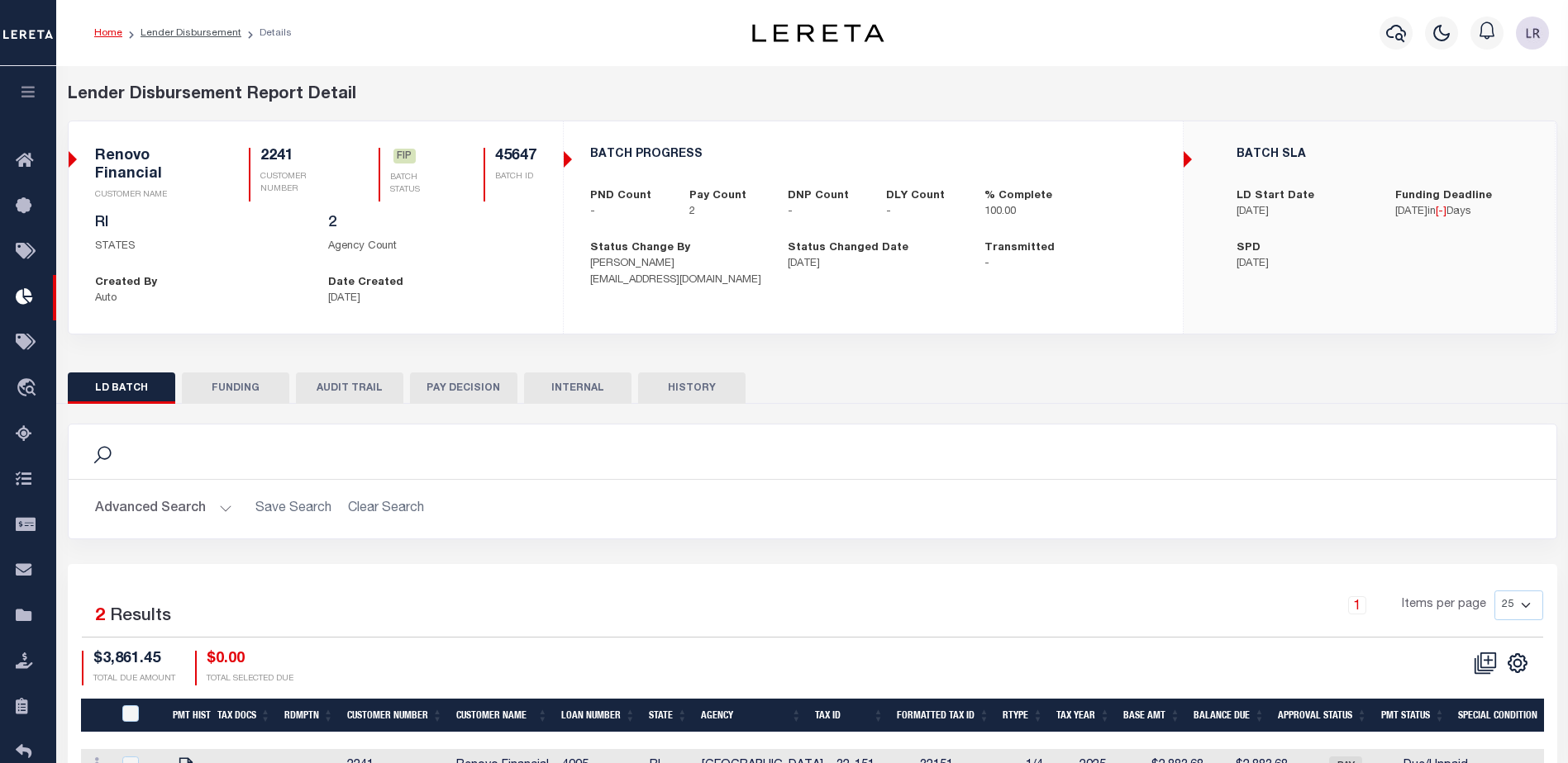
select select "100"
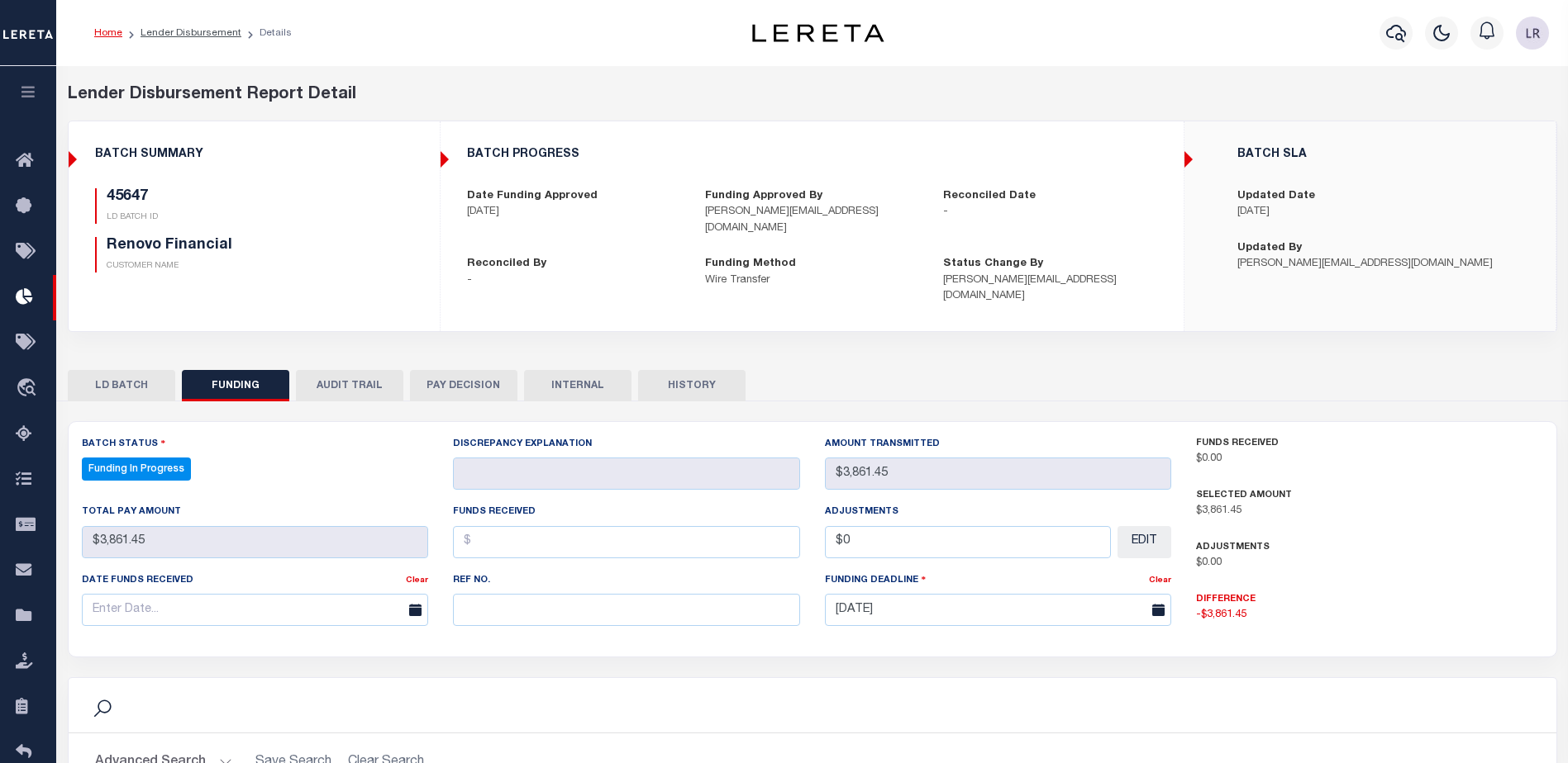
select select "100"
click at [504, 594] on input "text" at bounding box center [626, 609] width 347 height 32
paste input "20250819MMQFMP2700320008191718FT03"
type input "20250819MMQFMP2700320008191718FT03"
click at [491, 526] on input "text" at bounding box center [626, 542] width 347 height 32
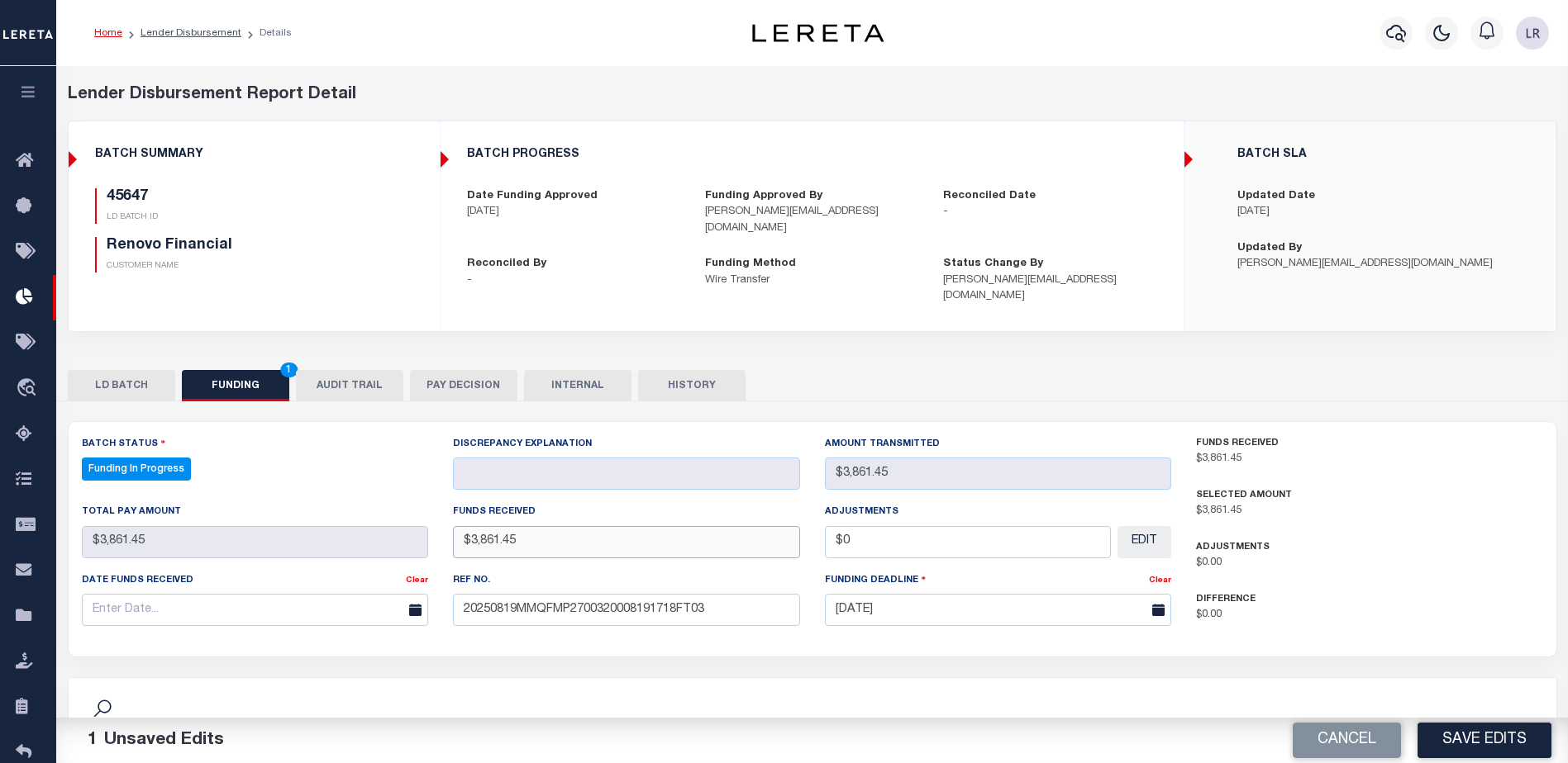
type input "$3,861.45"
click at [328, 615] on div "Date funds received Clear" at bounding box center [255, 606] width 372 height 68
click at [324, 594] on input "text" at bounding box center [255, 609] width 347 height 32
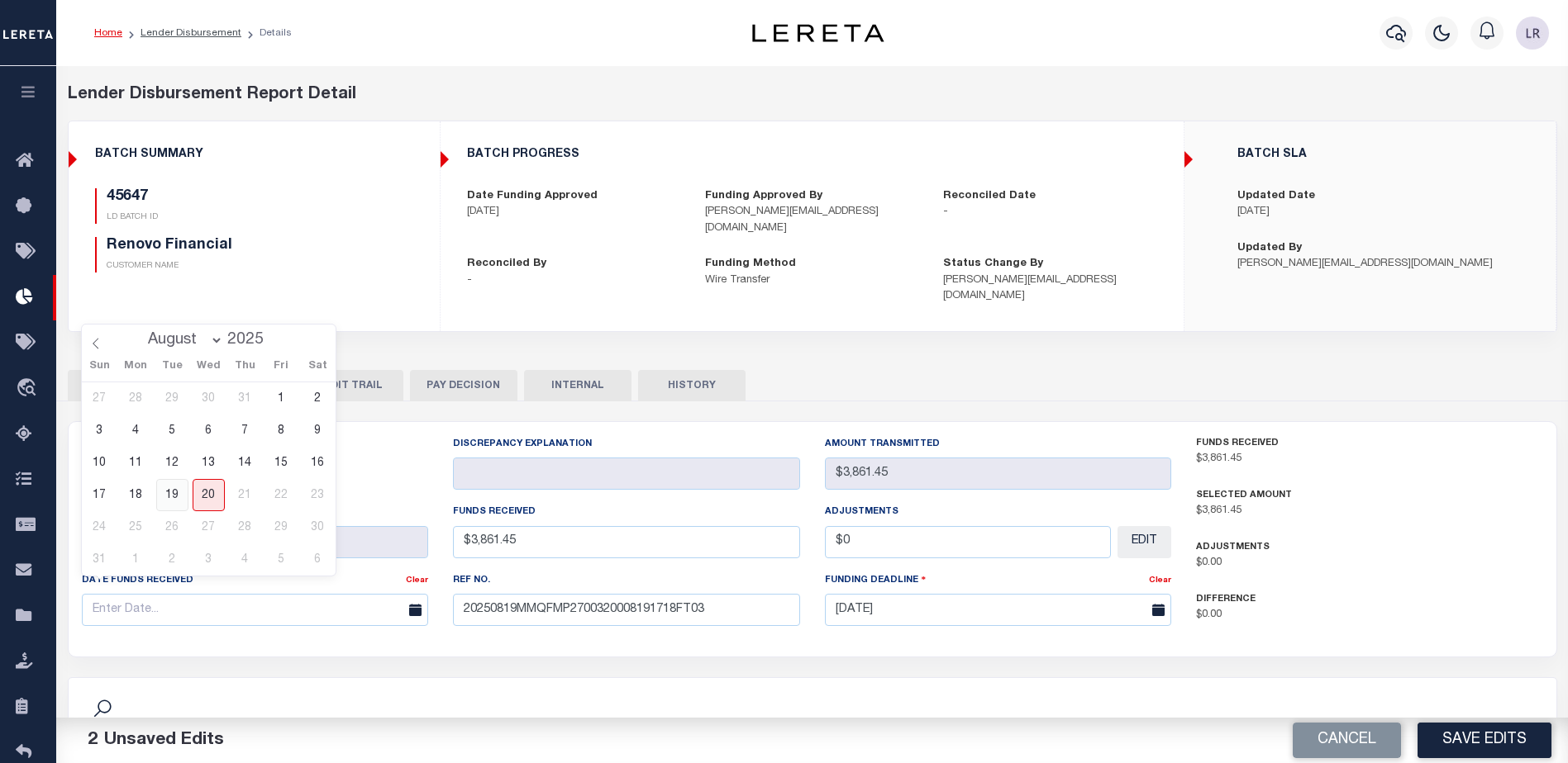
click at [180, 499] on span "19" at bounding box center [172, 495] width 32 height 32
type input "[DATE]"
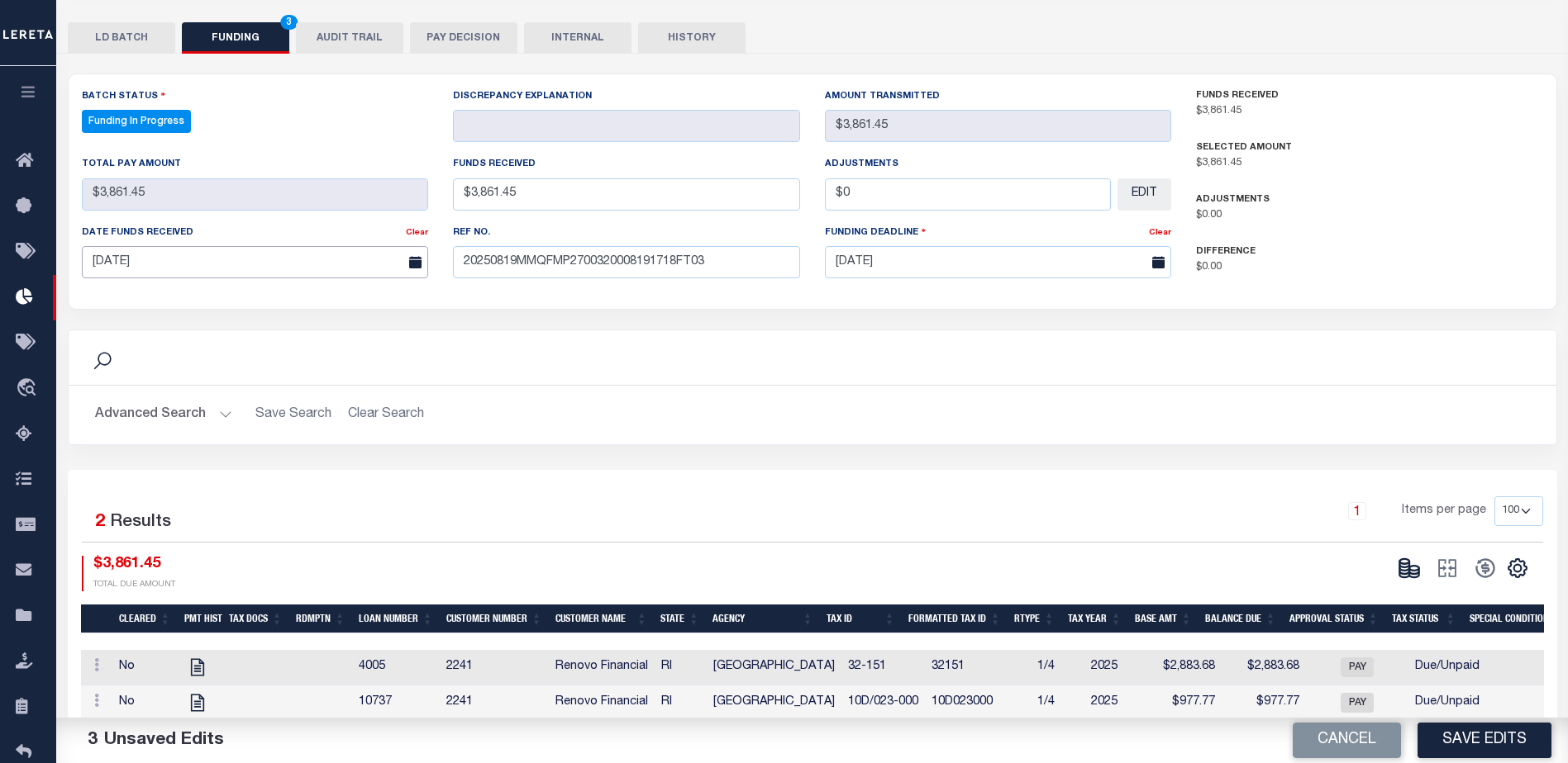
scroll to position [363, 0]
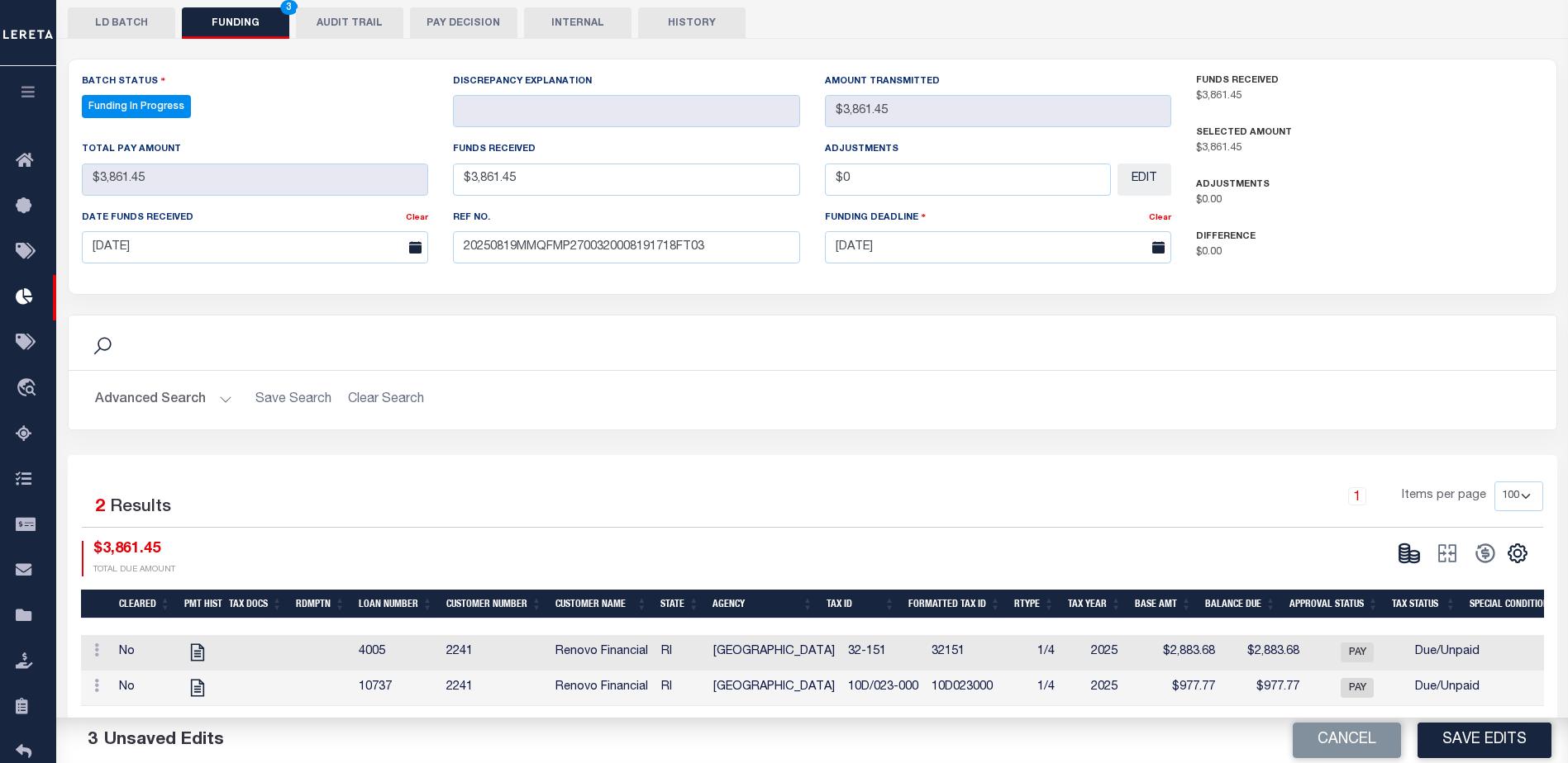
click at [1519, 742] on button "Save Edits" at bounding box center [1484, 741] width 134 height 36
type input "$3,861.45"
type input "$0"
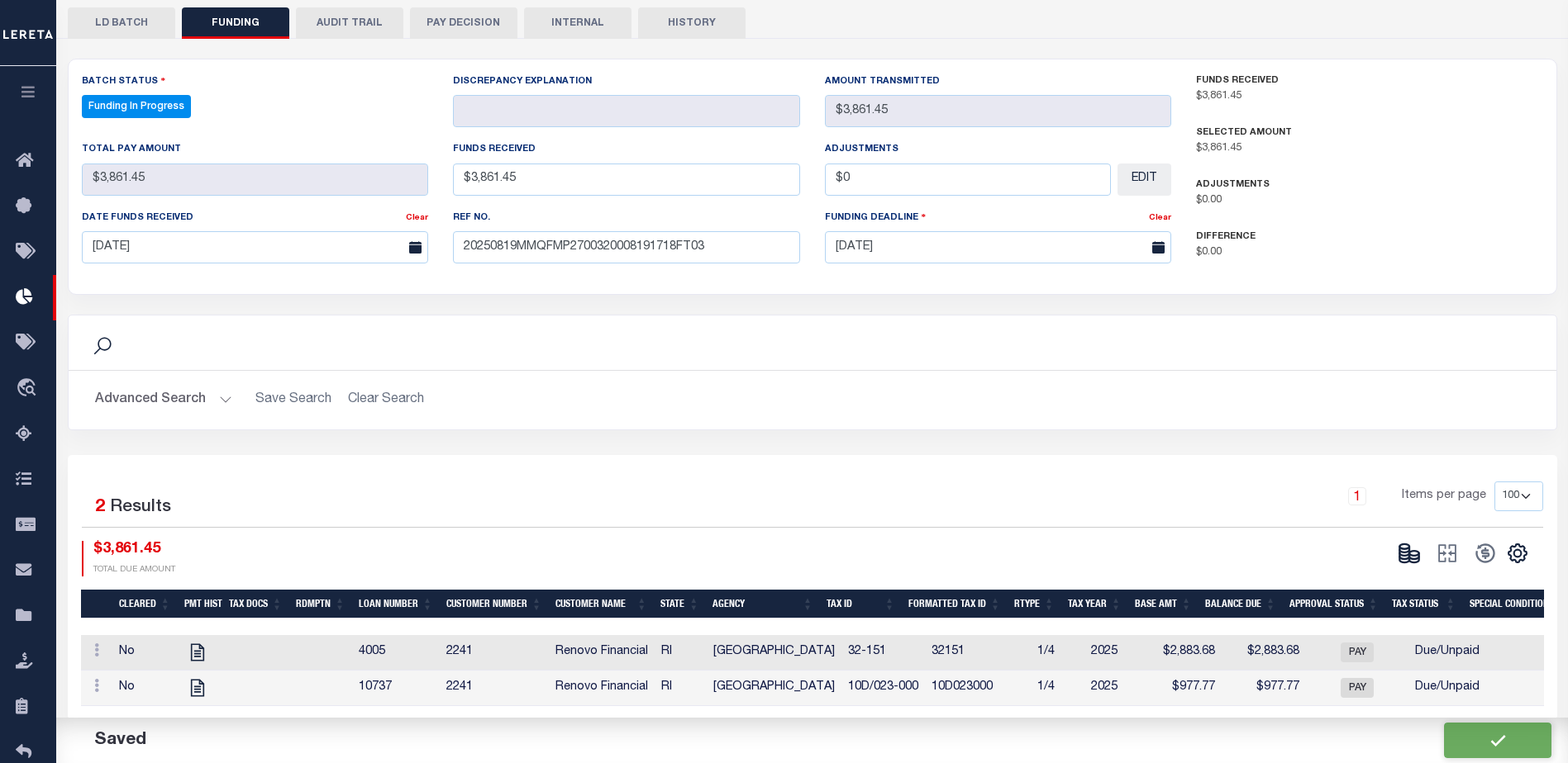
select select "100"
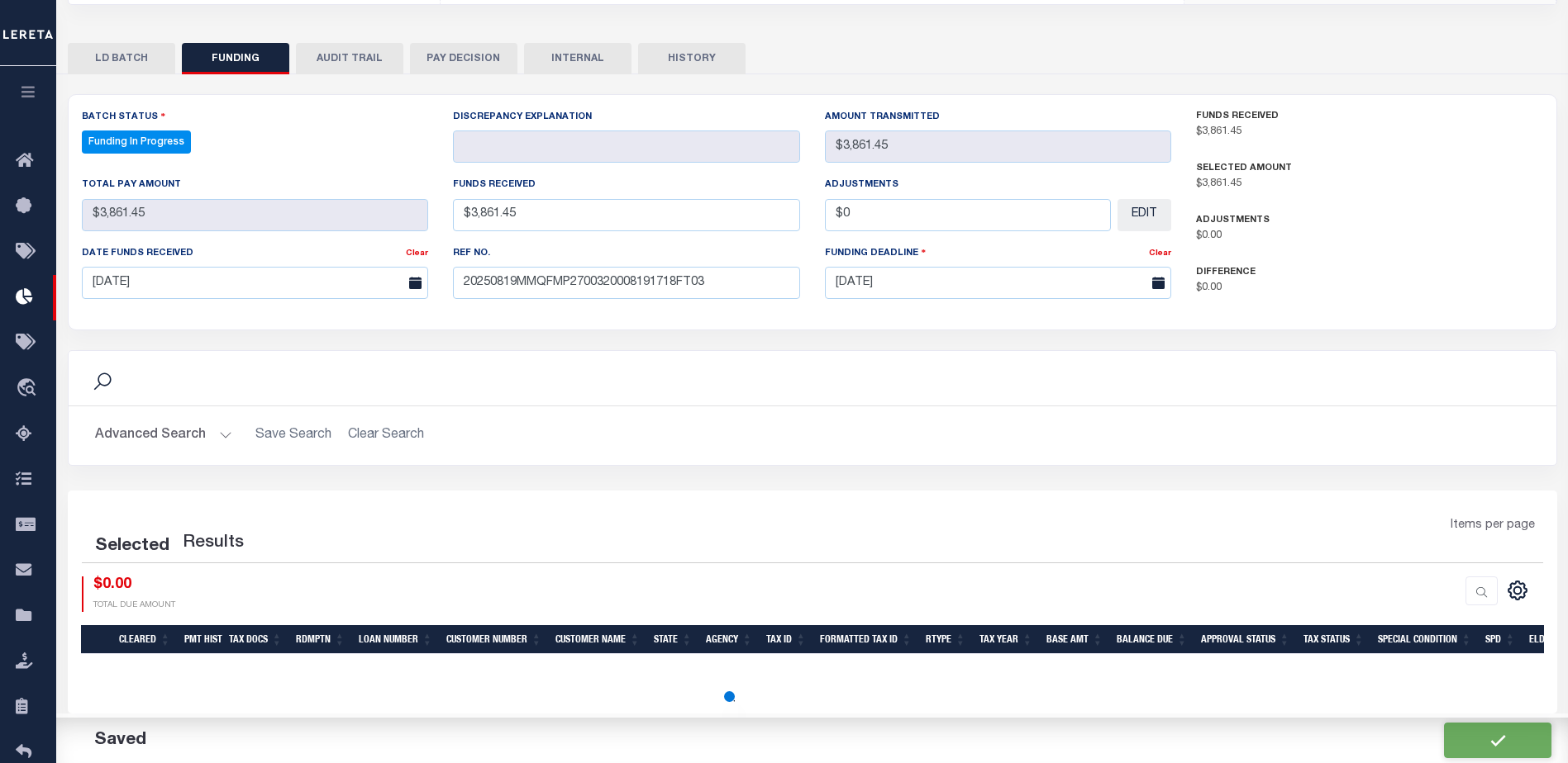
select select "100"
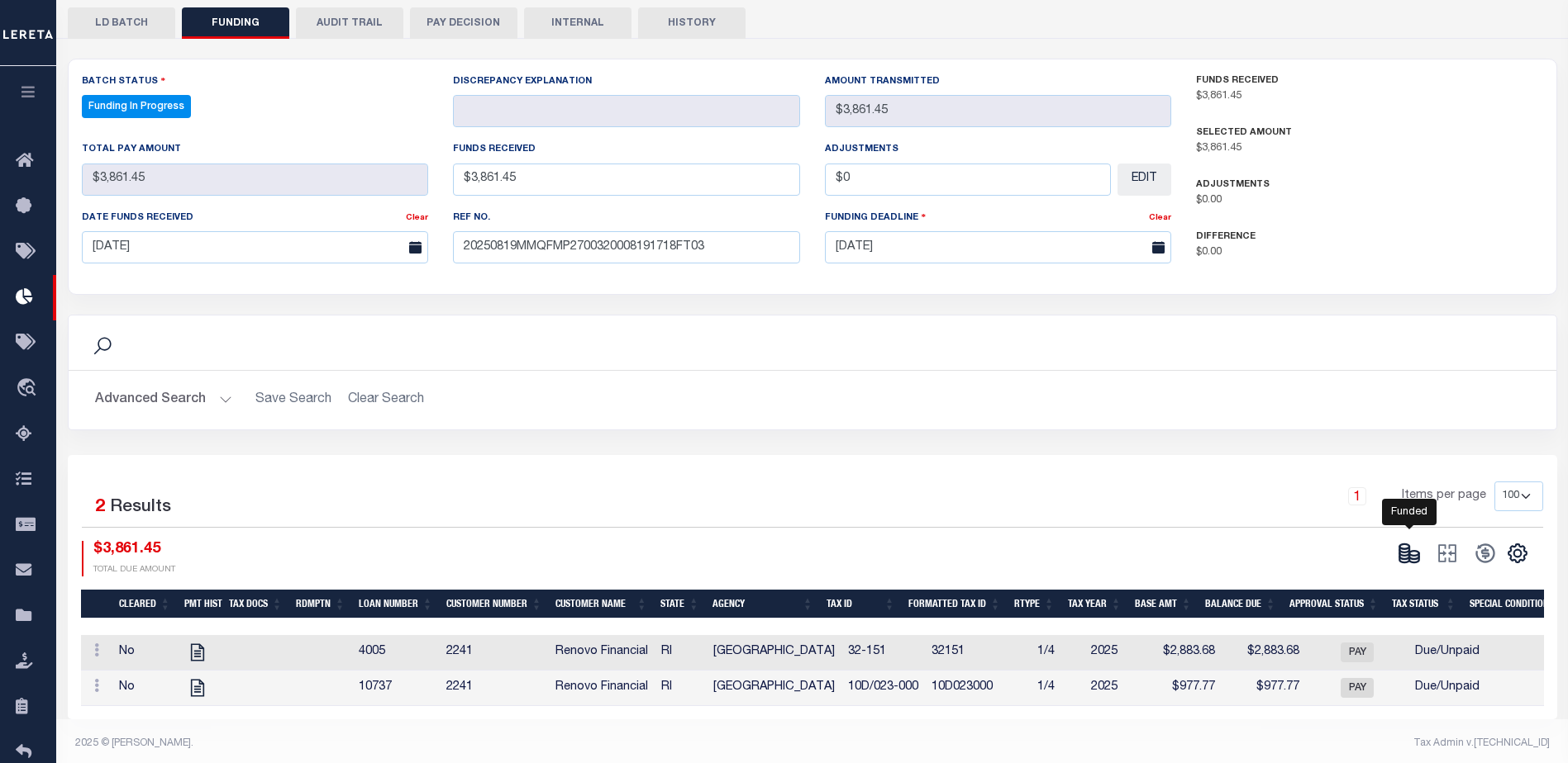
click at [1410, 551] on ellipse at bounding box center [1414, 553] width 10 height 5
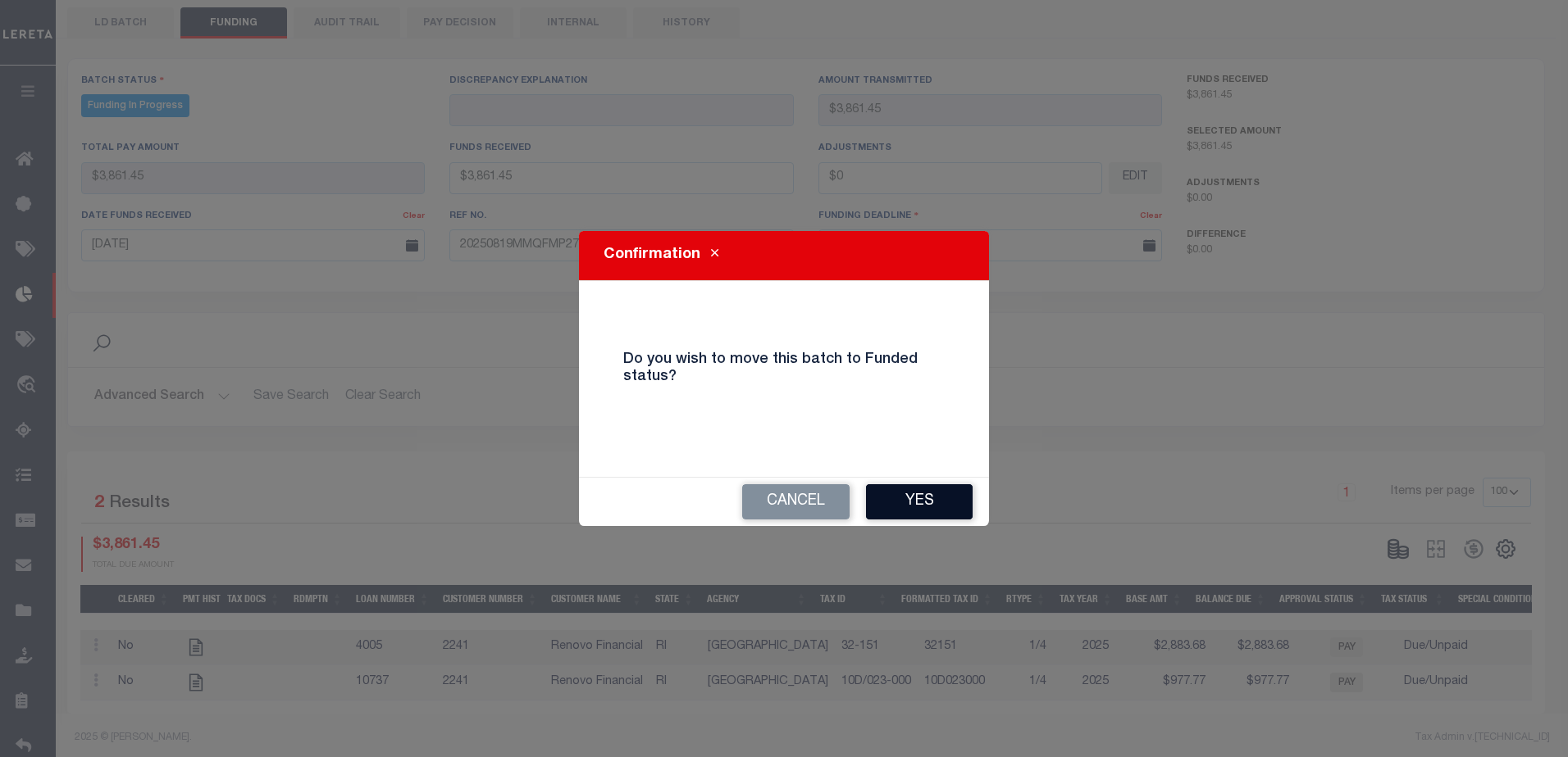
click at [911, 505] on button "Yes" at bounding box center [918, 502] width 106 height 35
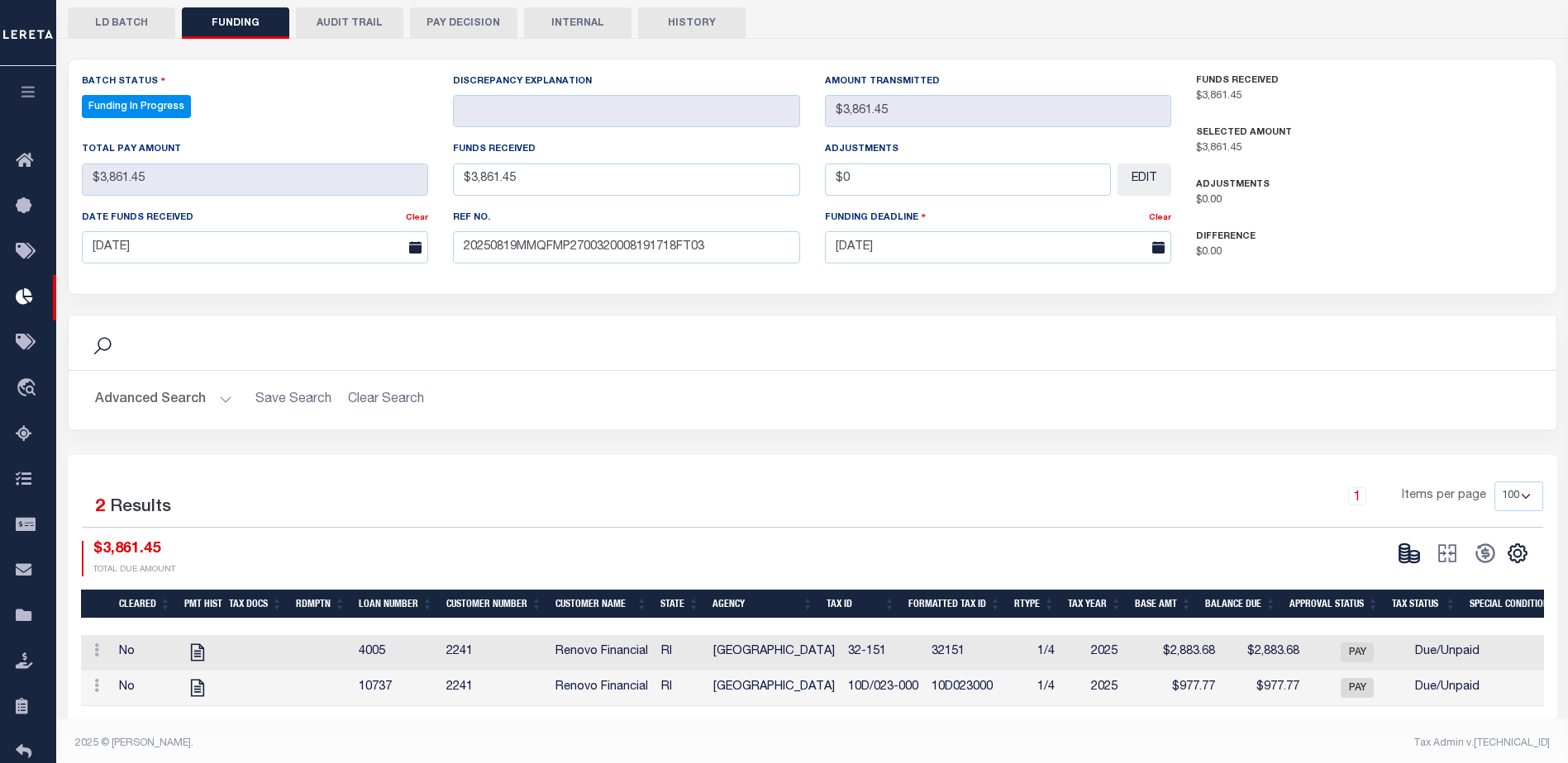
type input "$3,861.45"
type input "$0"
select select "100"
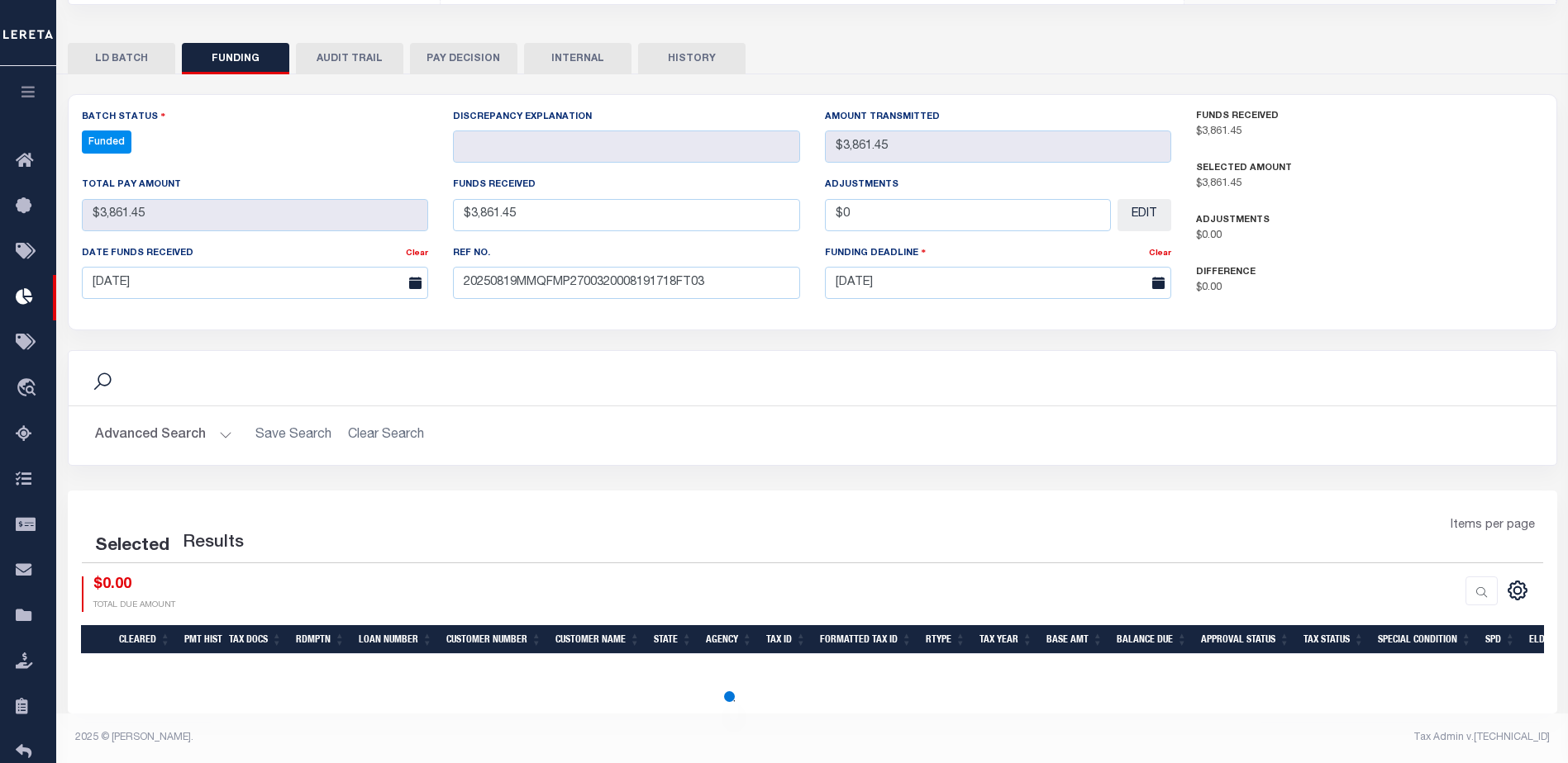
select select "100"
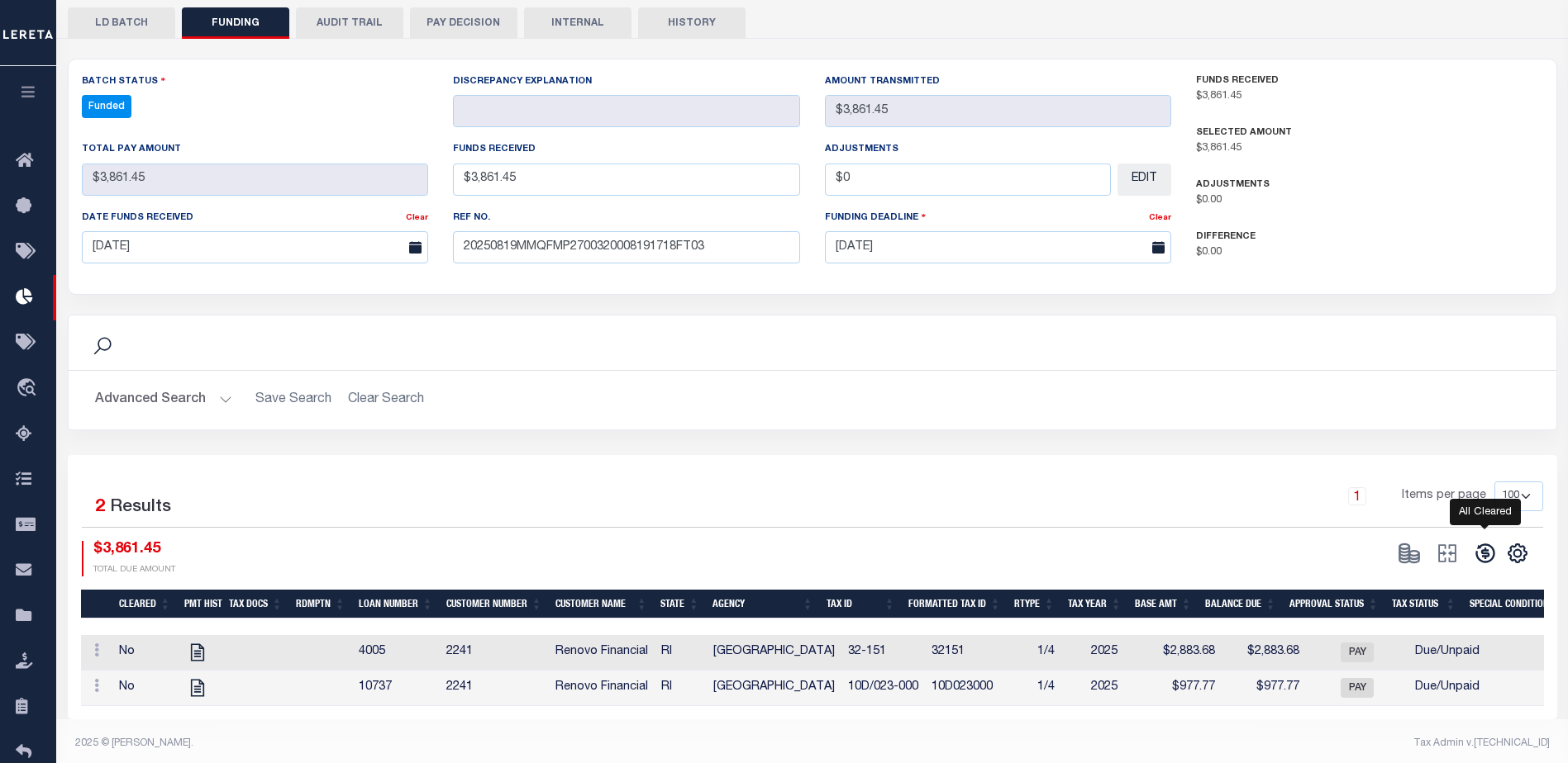
click at [1490, 542] on icon at bounding box center [1485, 553] width 23 height 23
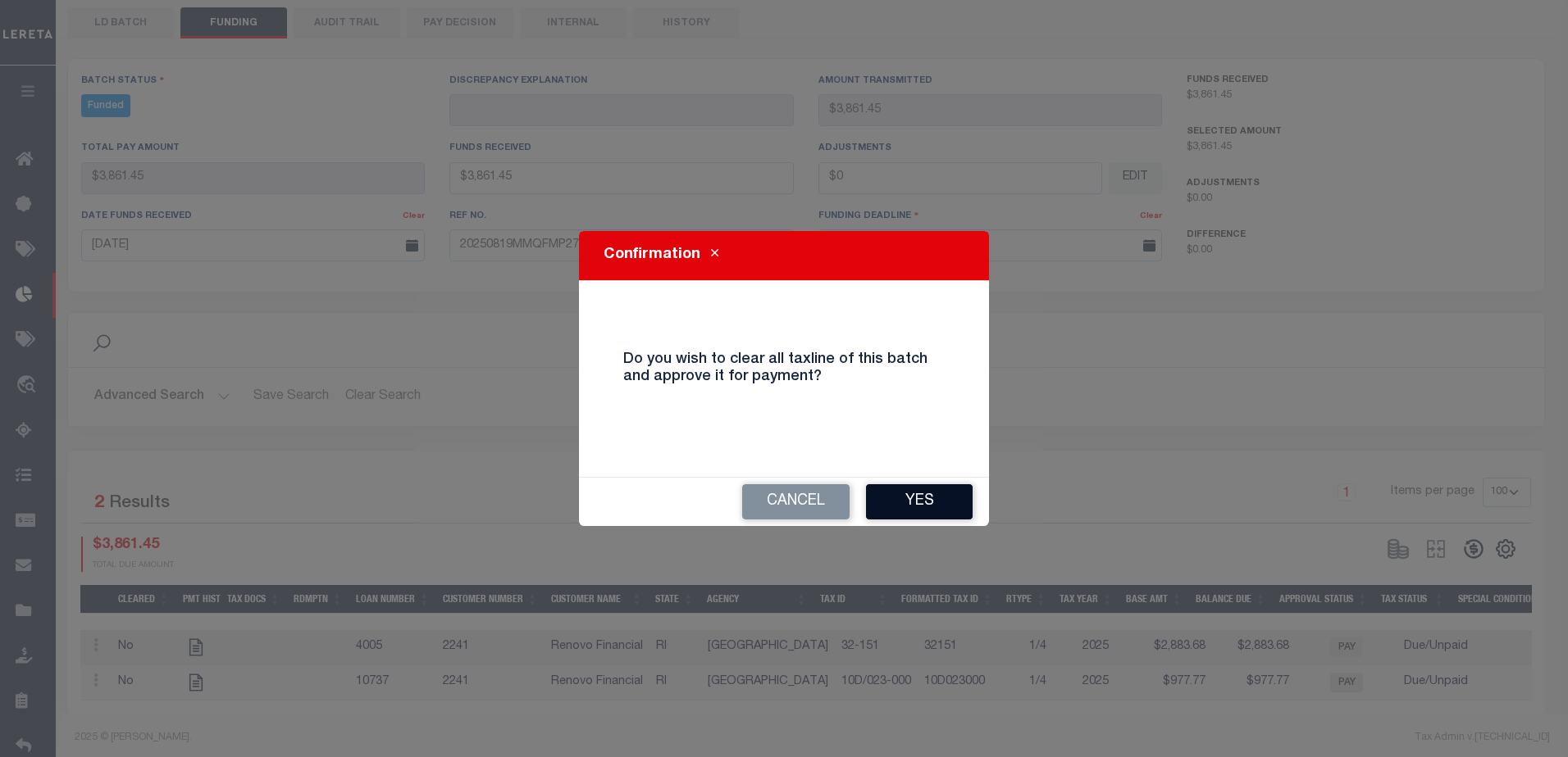
click at [935, 508] on button "Yes" at bounding box center [918, 502] width 106 height 35
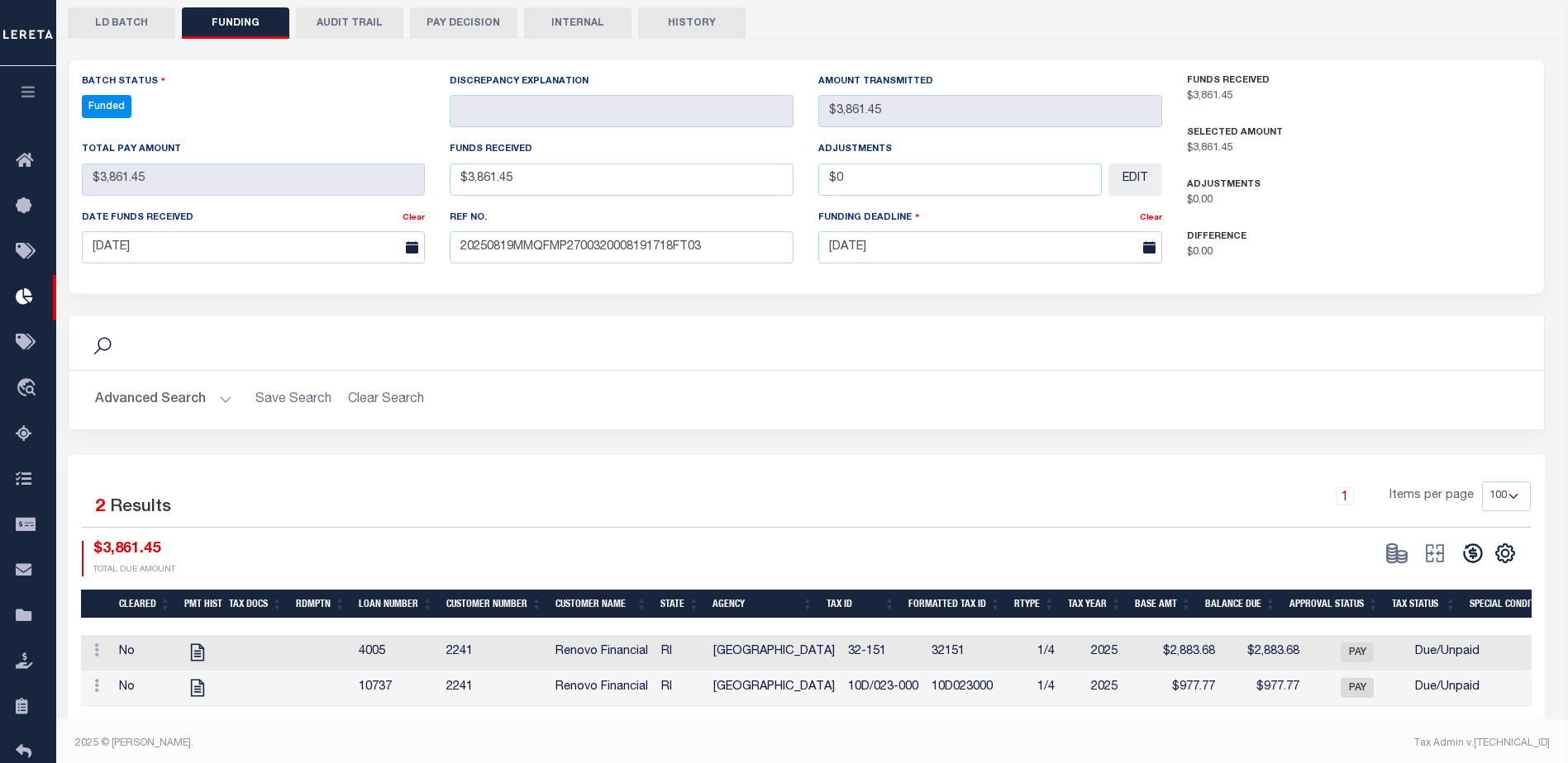
select select "100"
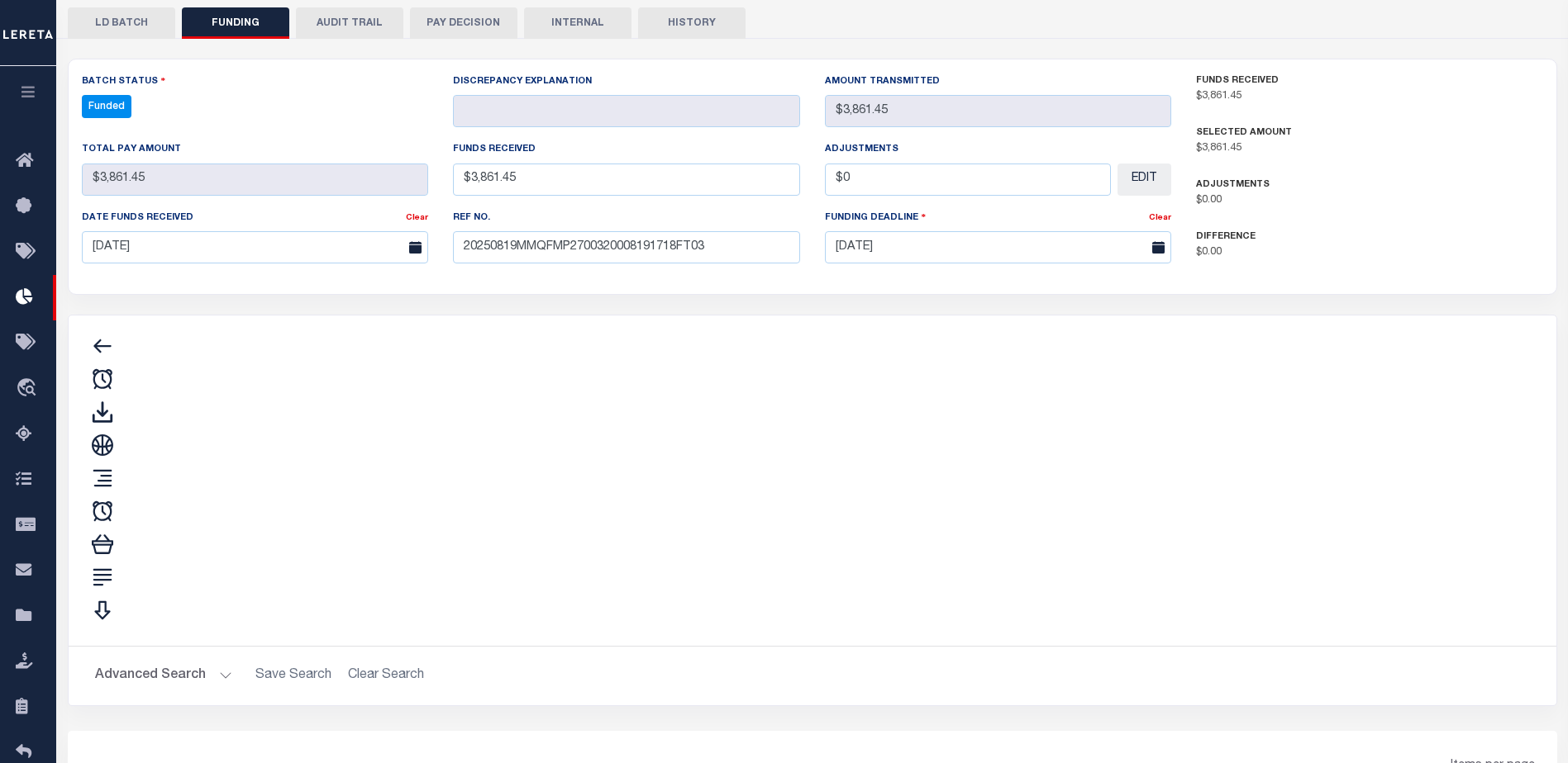
type input "$3,861.45"
type input "$0"
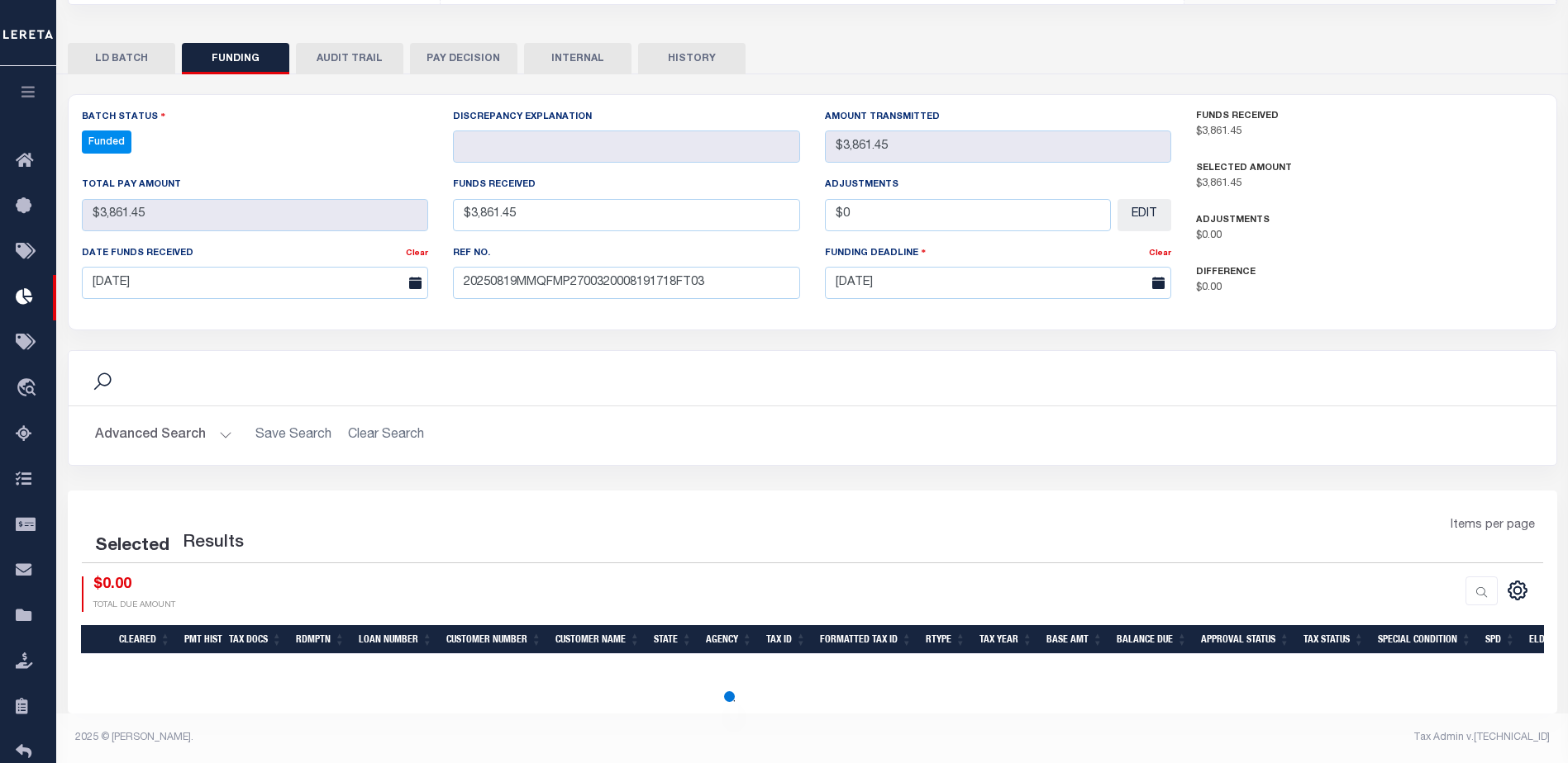
select select "100"
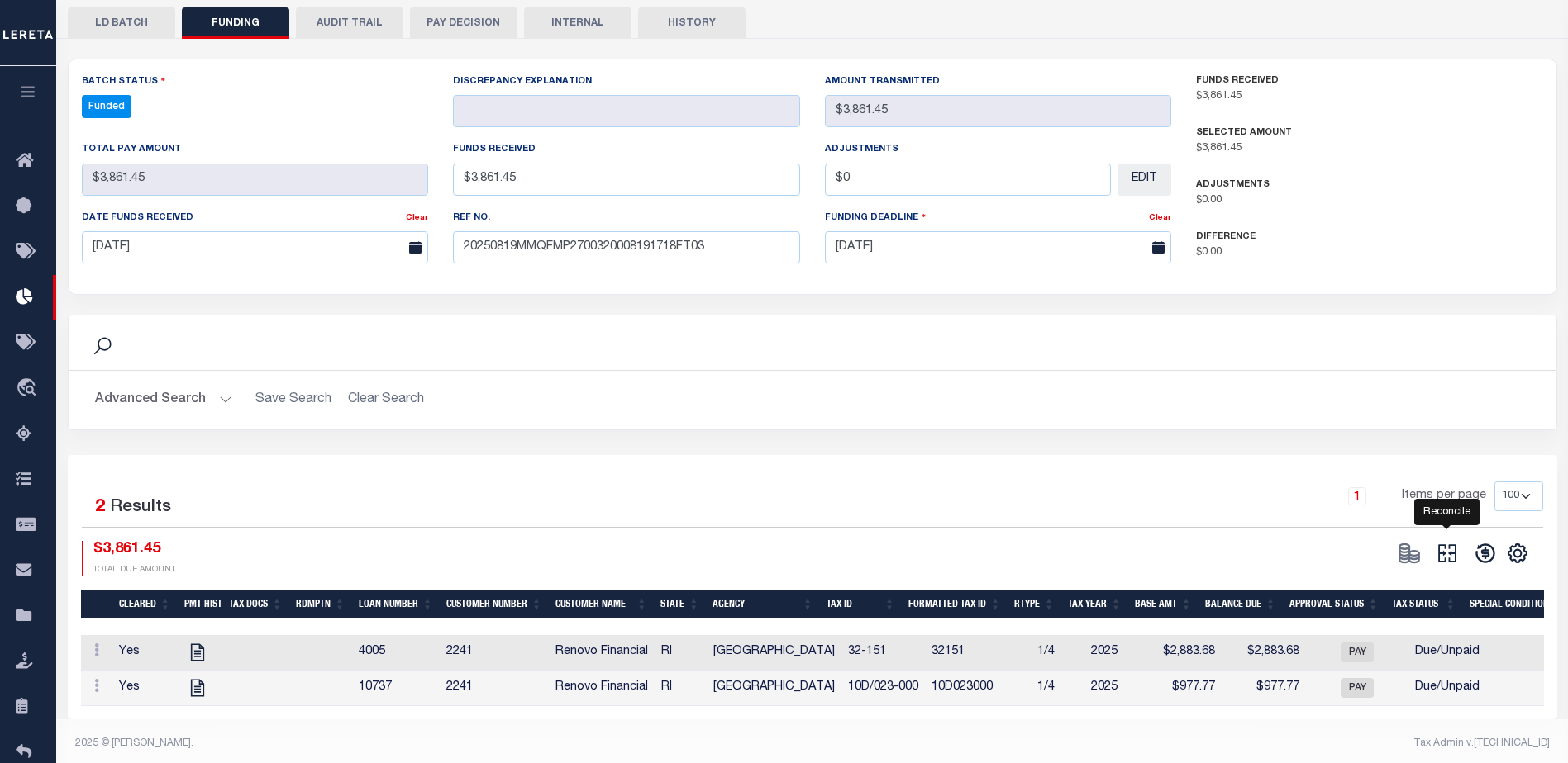
click at [1440, 542] on icon "" at bounding box center [1447, 553] width 23 height 23
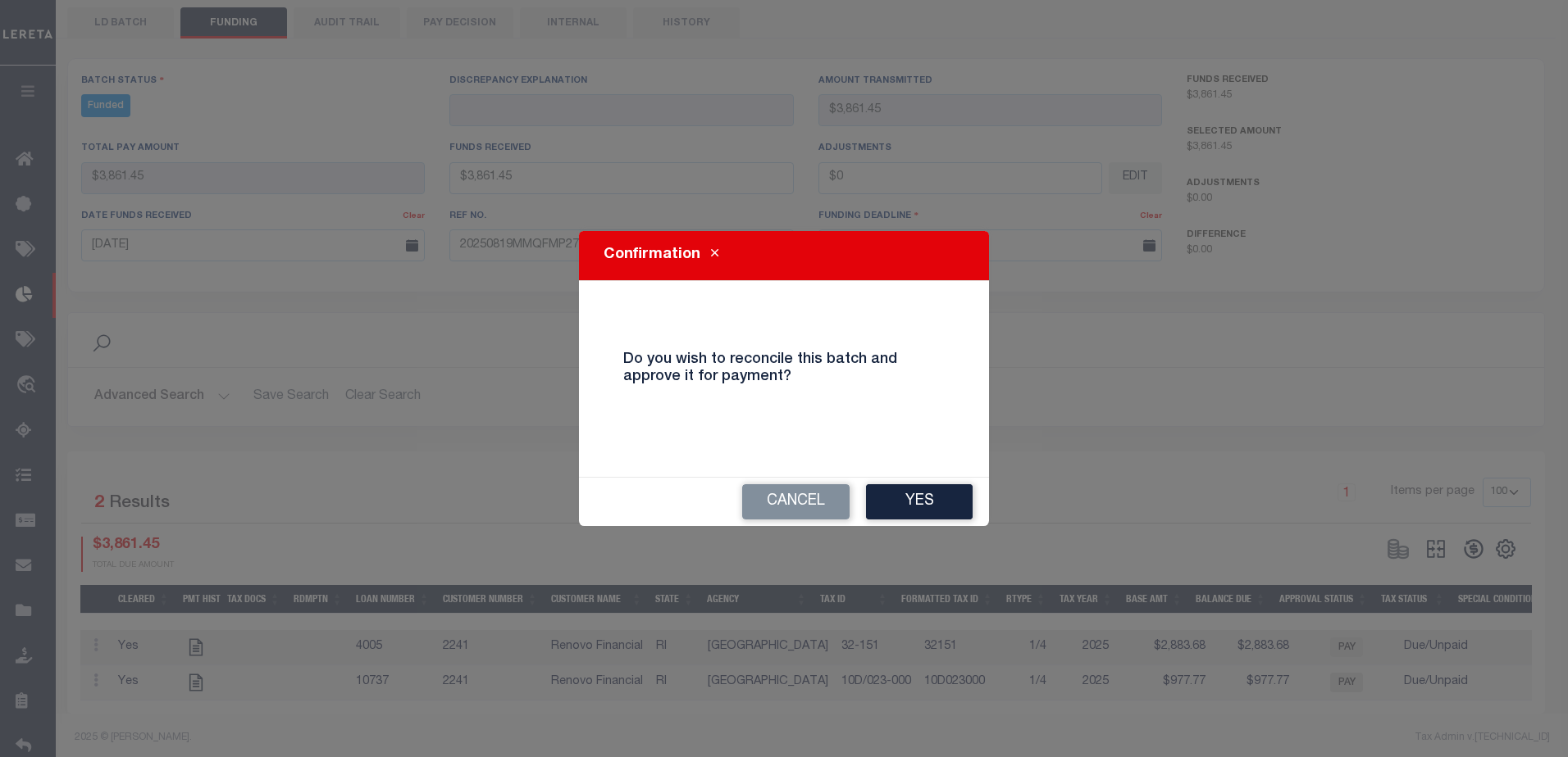
drag, startPoint x: 939, startPoint y: 493, endPoint x: 949, endPoint y: 497, distance: 10.8
click at [940, 495] on button "Yes" at bounding box center [918, 502] width 106 height 35
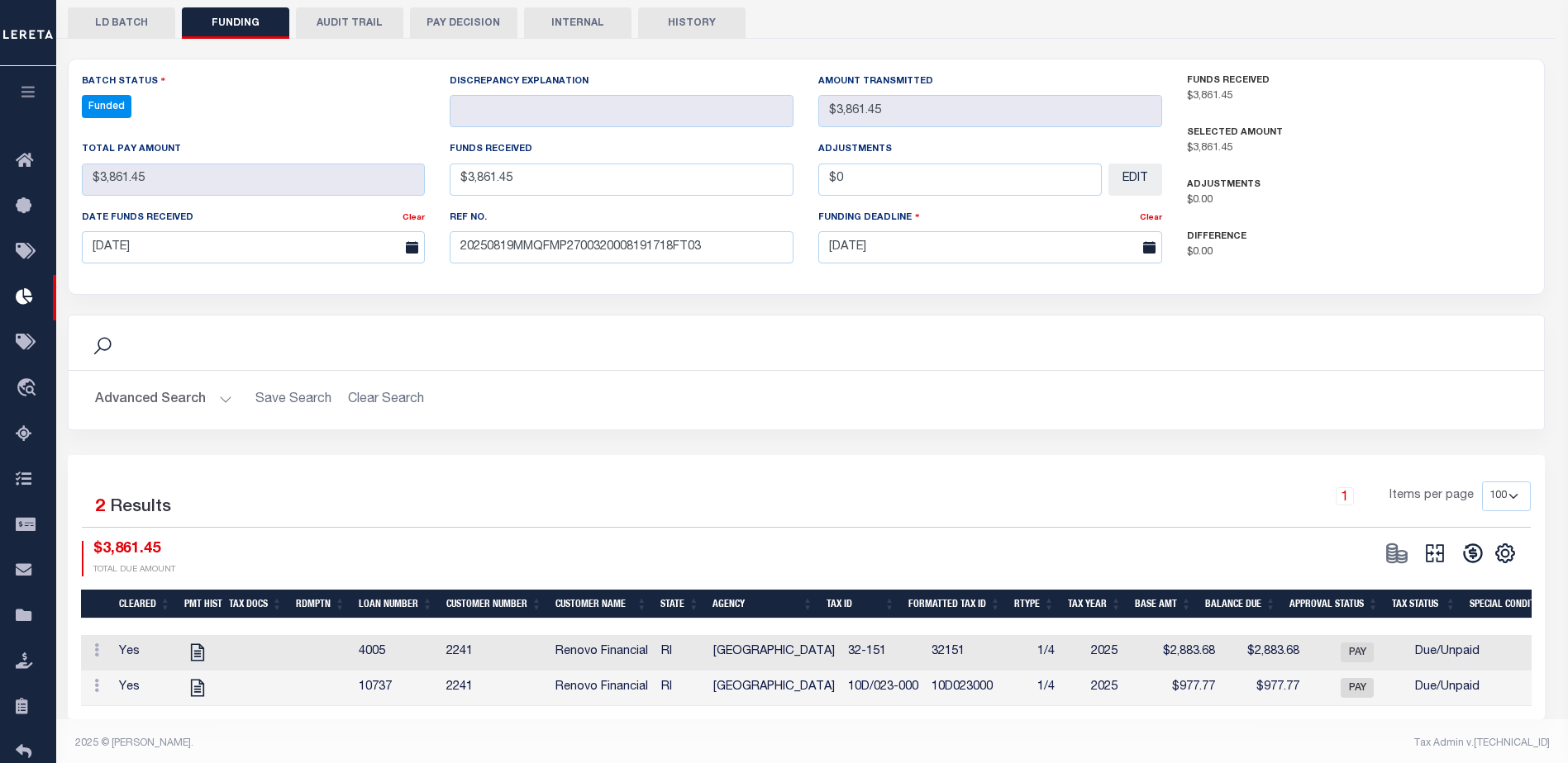
type input "$3,861.45"
type input "$0"
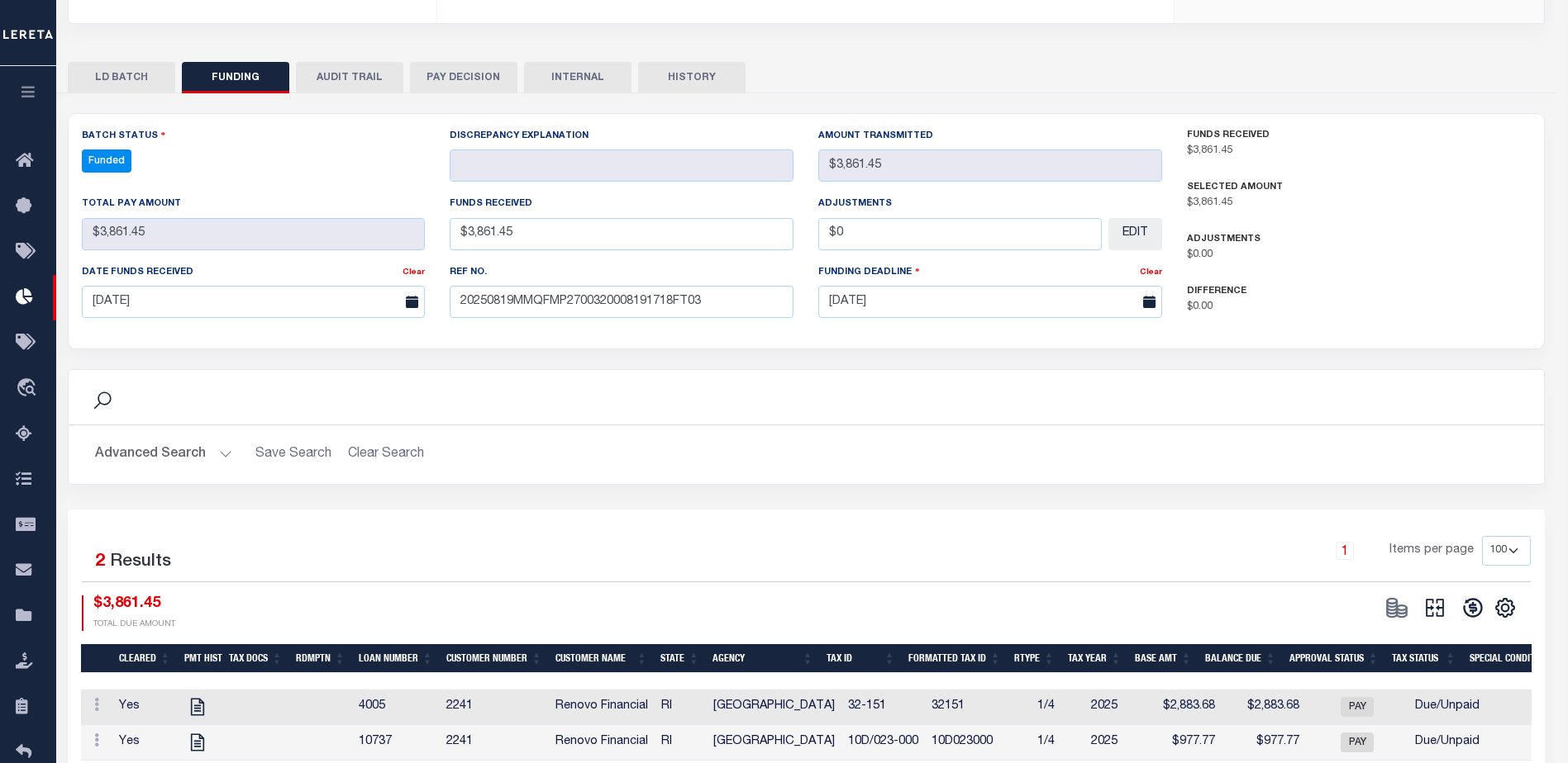
select select "100"
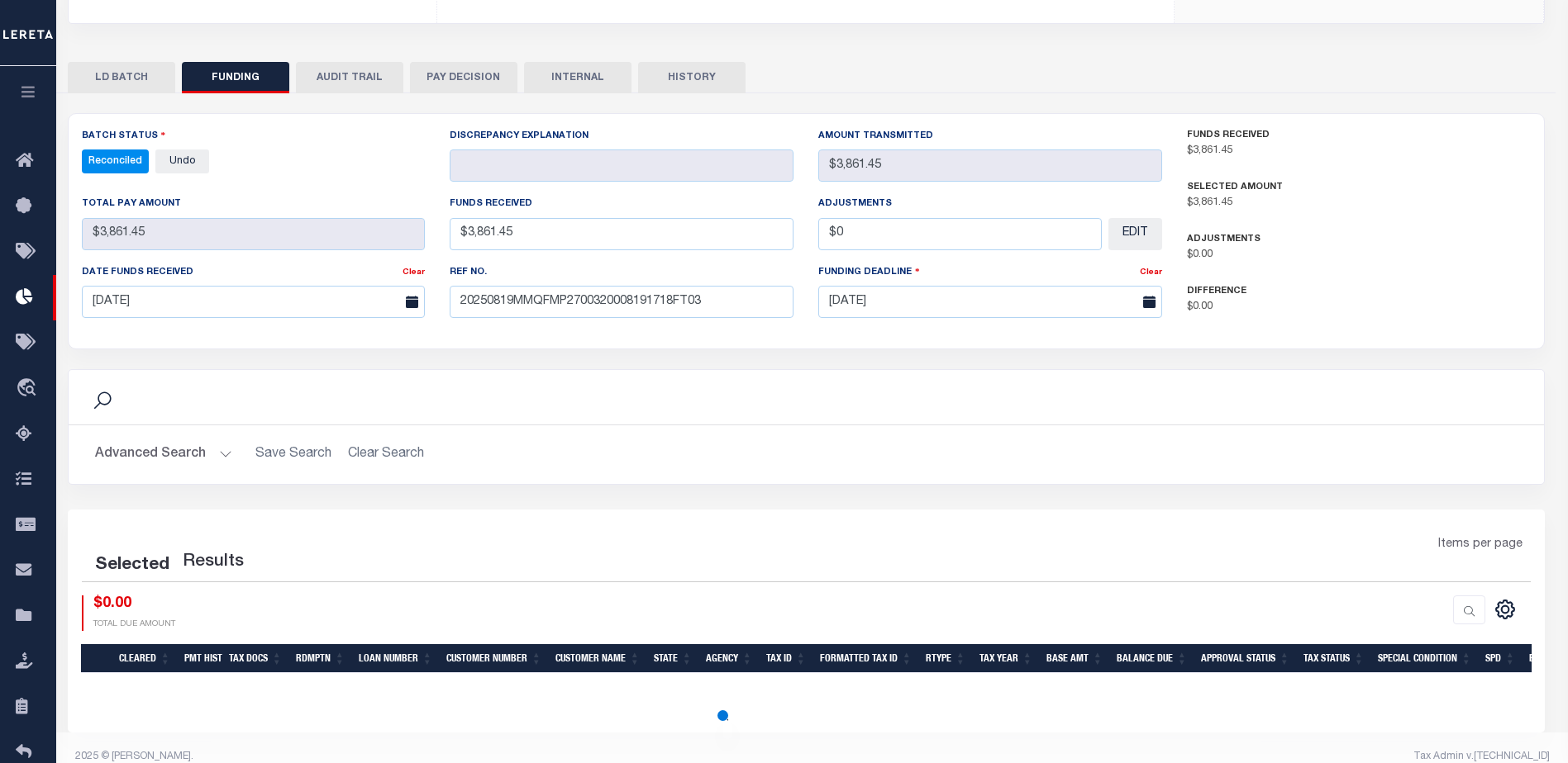
select select "100"
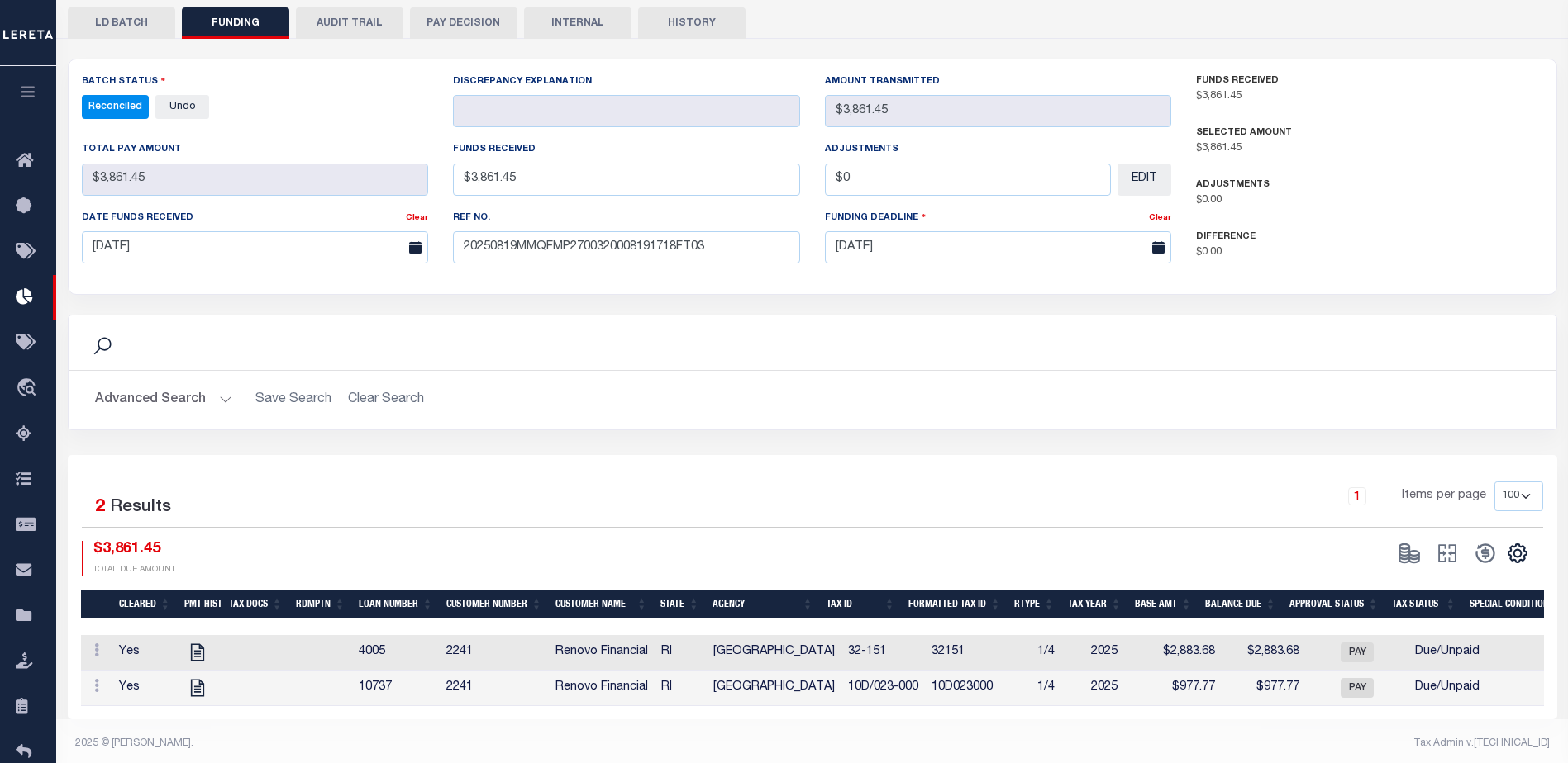
click at [601, 10] on button "INTERNAL" at bounding box center [577, 23] width 107 height 32
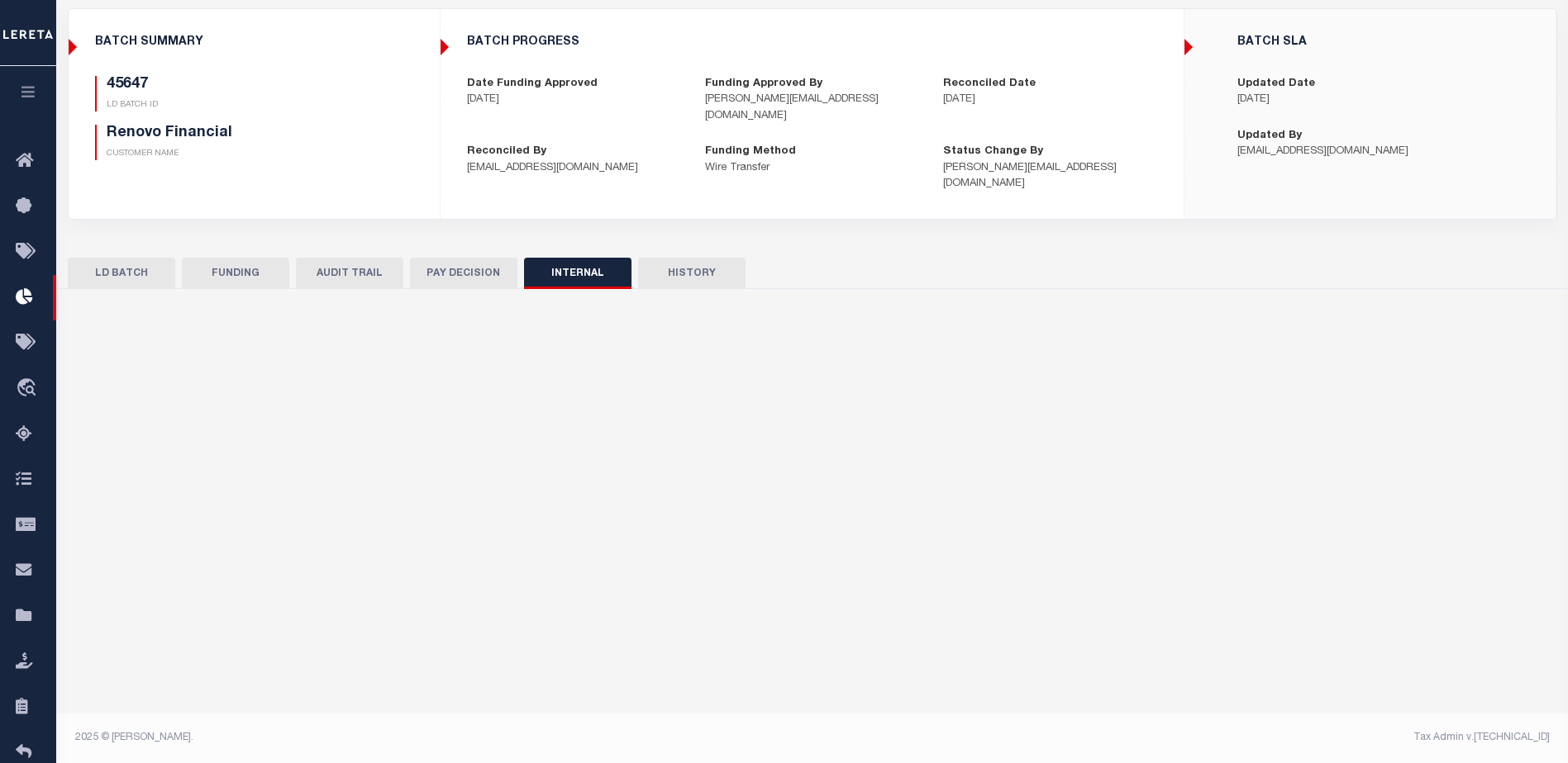
scroll to position [112, 0]
click at [746, 399] on input "text" at bounding box center [813, 422] width 1463 height 63
paste input "ORG AMT - $518509.35 45602- $128327.55 45609- $9726.11 45626- $339811.27 45633-…"
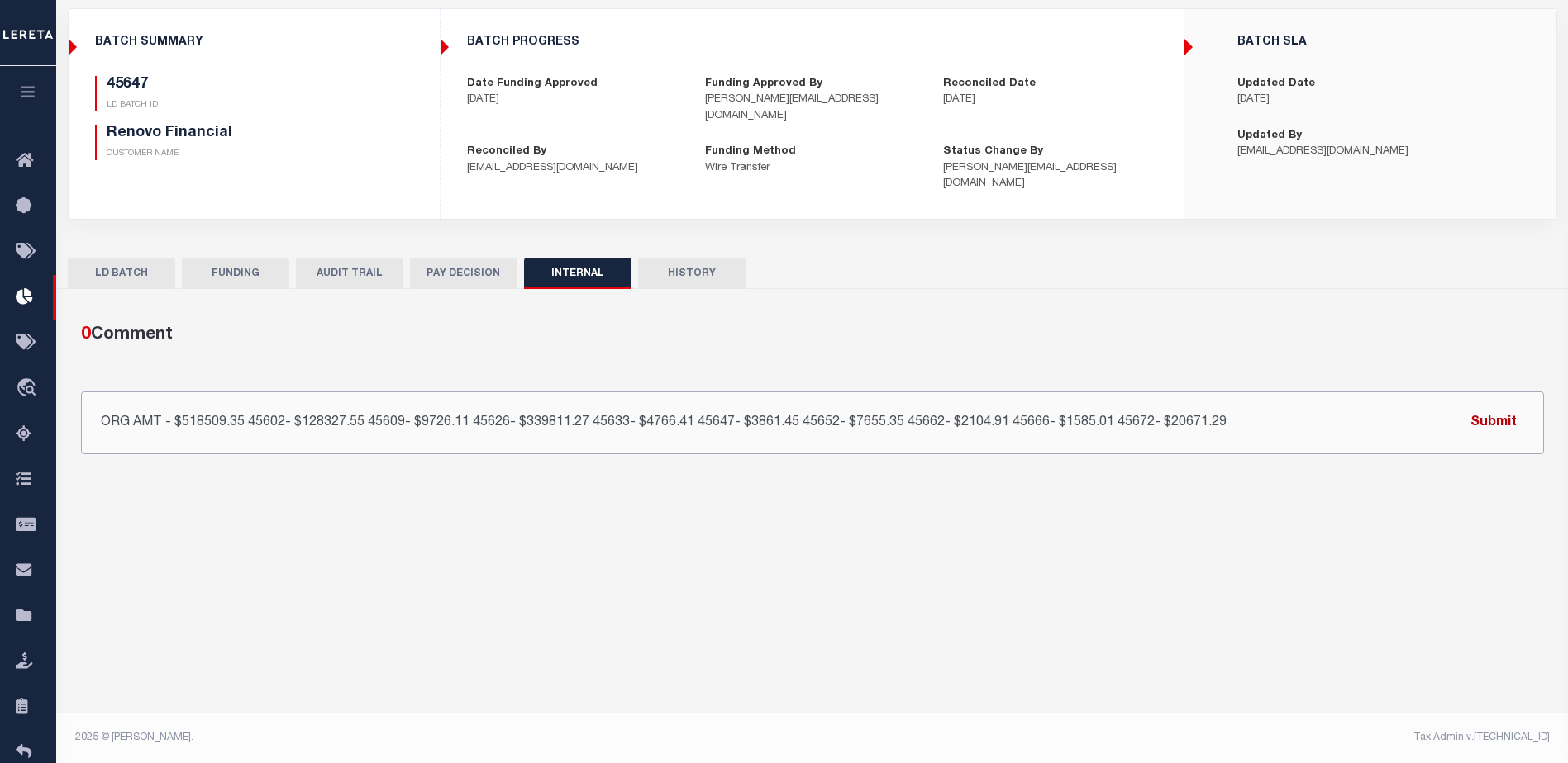
type input "ORG AMT - $518509.35 45602- $128327.55 45609- $9726.11 45626- $339811.27 45633-…"
click at [1518, 406] on button "Submit" at bounding box center [1494, 422] width 68 height 34
click at [237, 258] on button "FUNDING" at bounding box center [235, 273] width 107 height 32
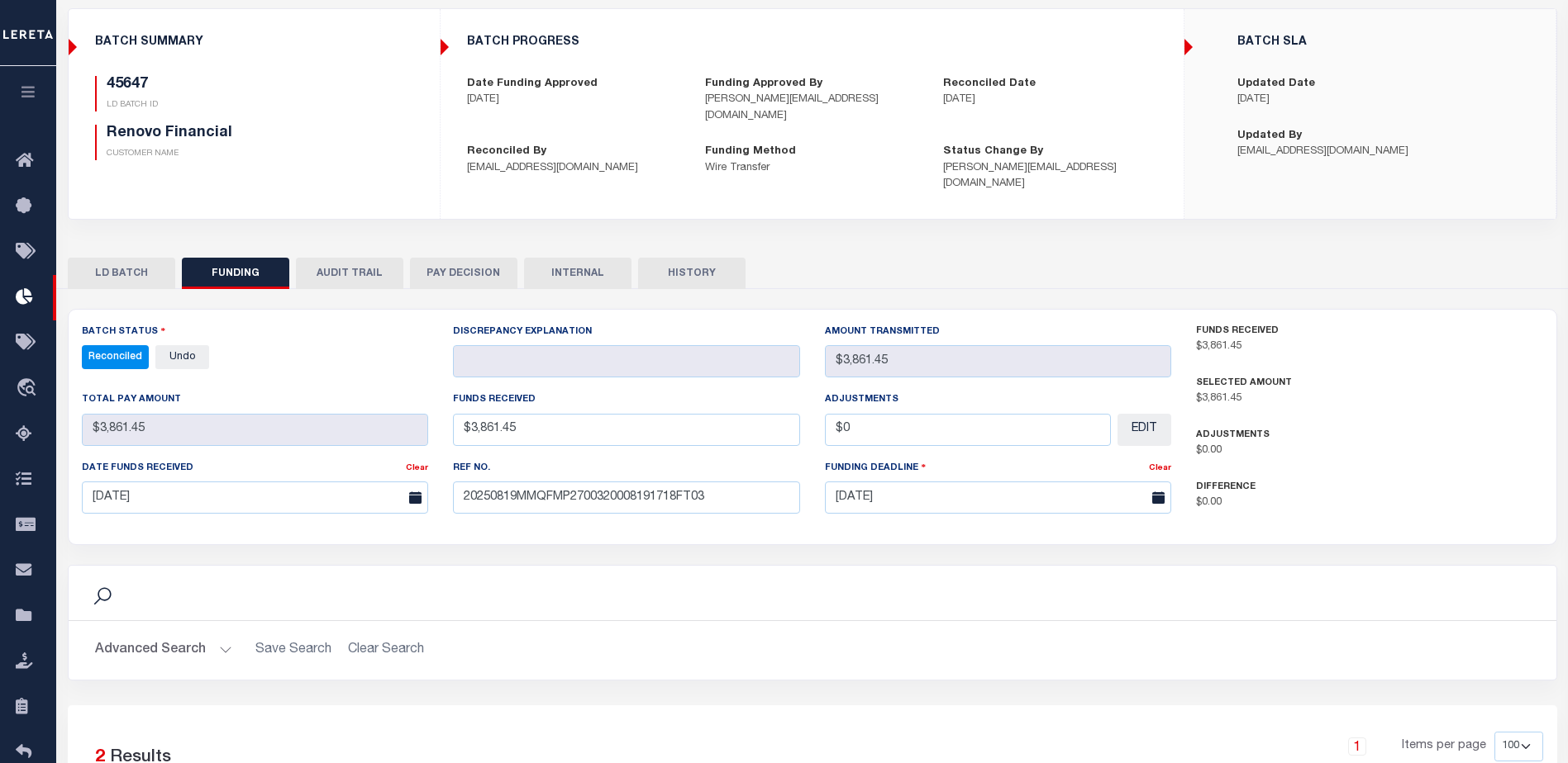
scroll to position [0, 0]
